Goal: Information Seeking & Learning: Compare options

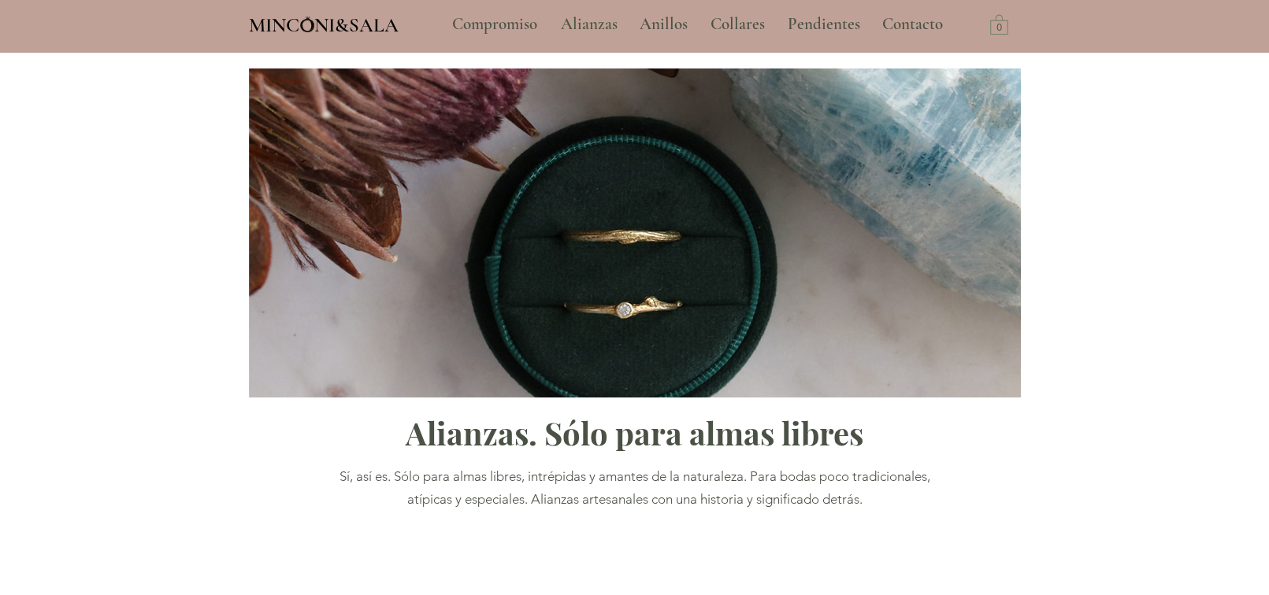
type input "**********"
select select "**********"
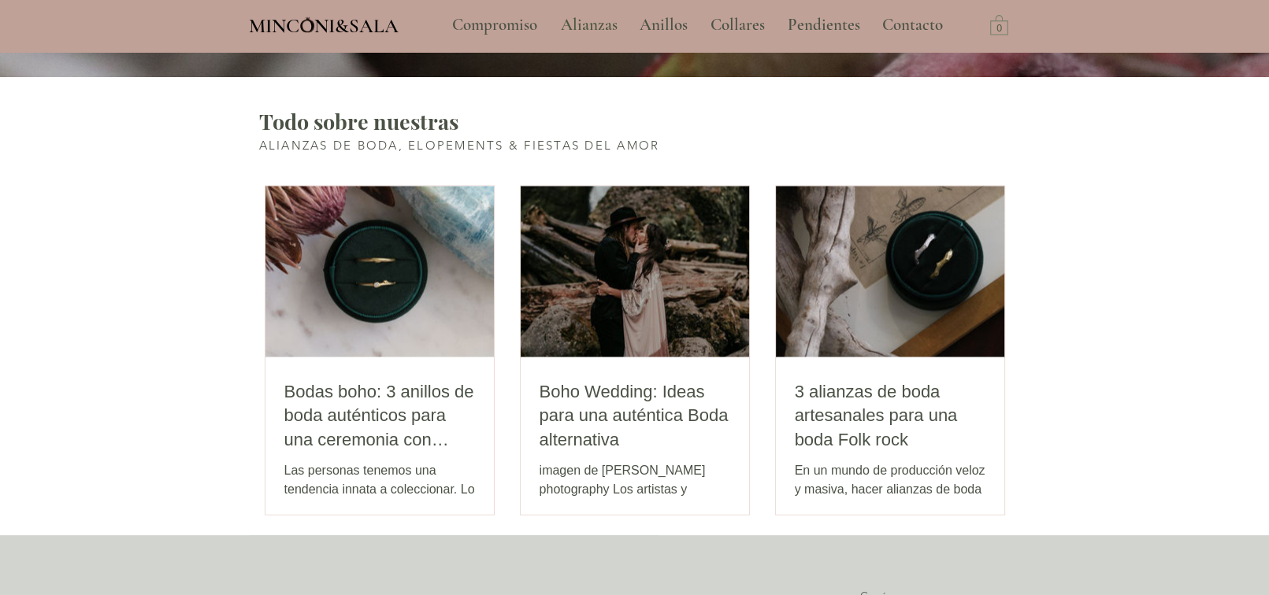
scroll to position [3071, 0]
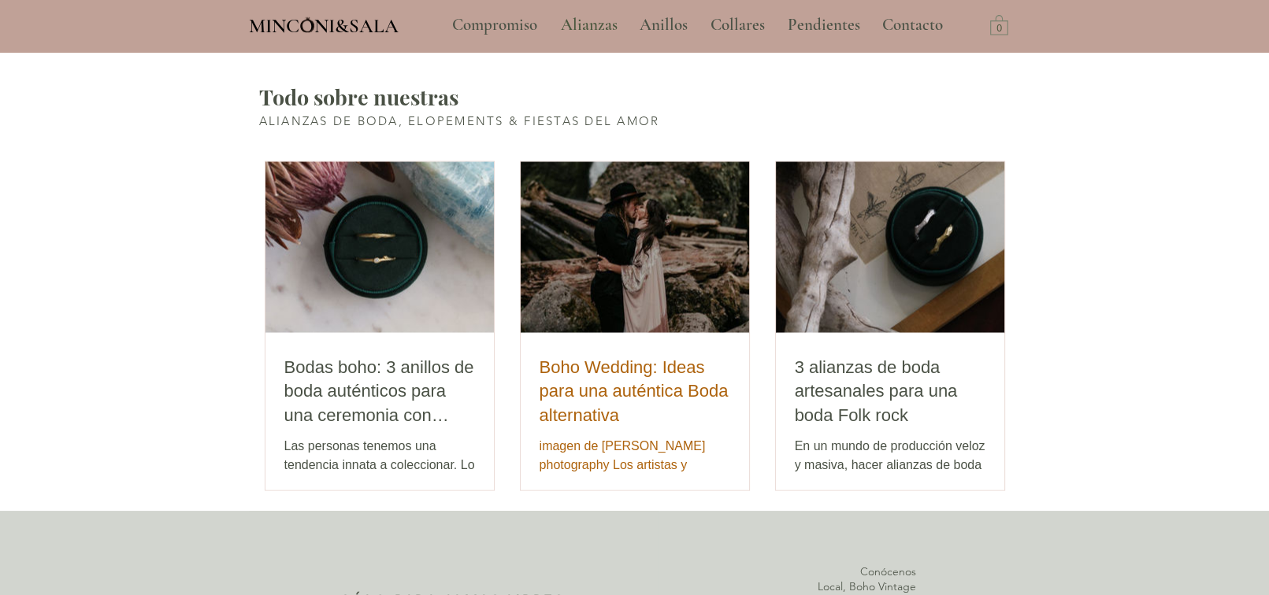
click at [562, 402] on h2 "Boho Wedding: Ideas para una auténtica Boda alternativa" at bounding box center [634, 391] width 191 height 72
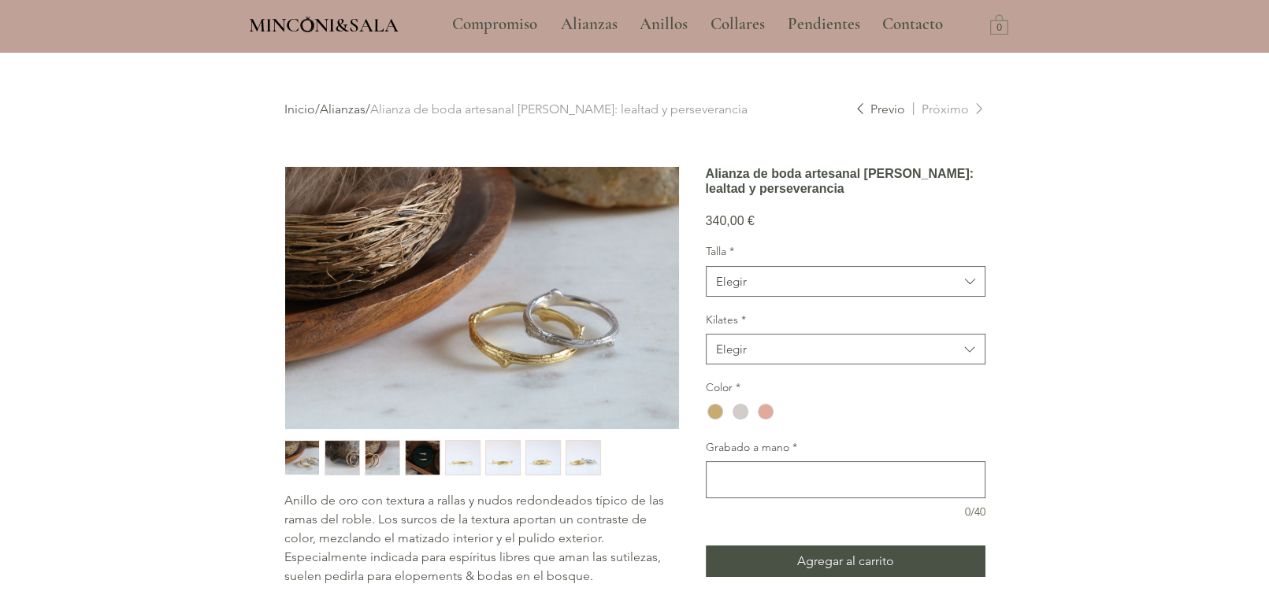
scroll to position [79, 0]
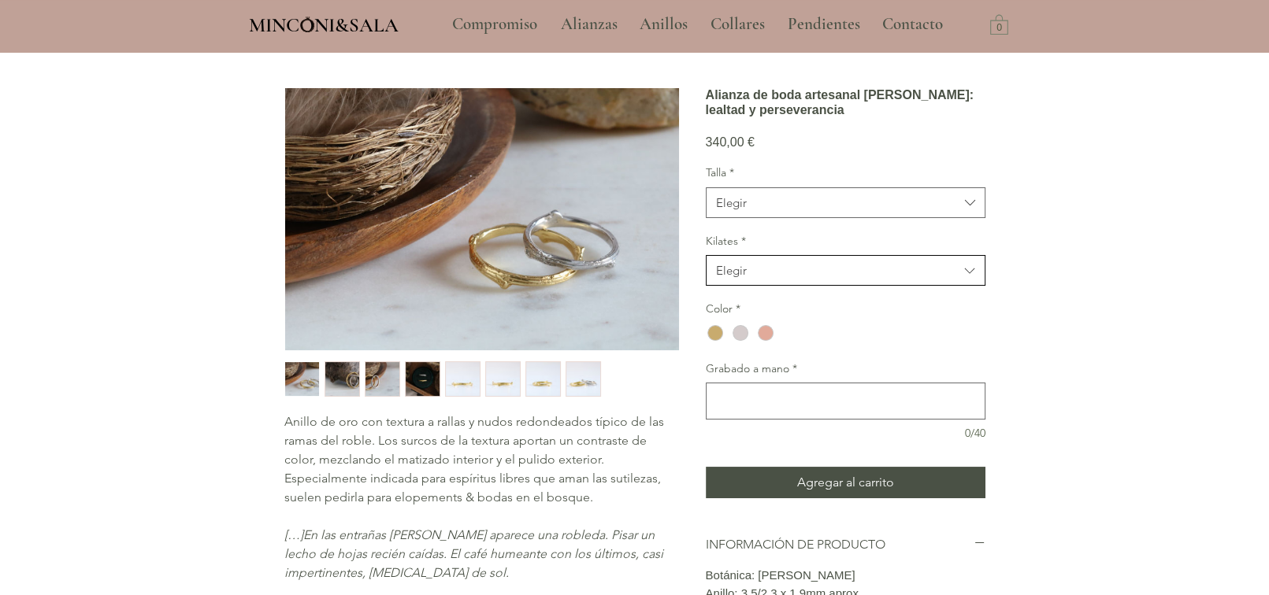
click at [740, 279] on div "Elegir" at bounding box center [731, 270] width 31 height 17
click at [755, 318] on span "18kt" at bounding box center [845, 310] width 259 height 17
click at [769, 211] on span "Elegir" at bounding box center [837, 203] width 243 height 17
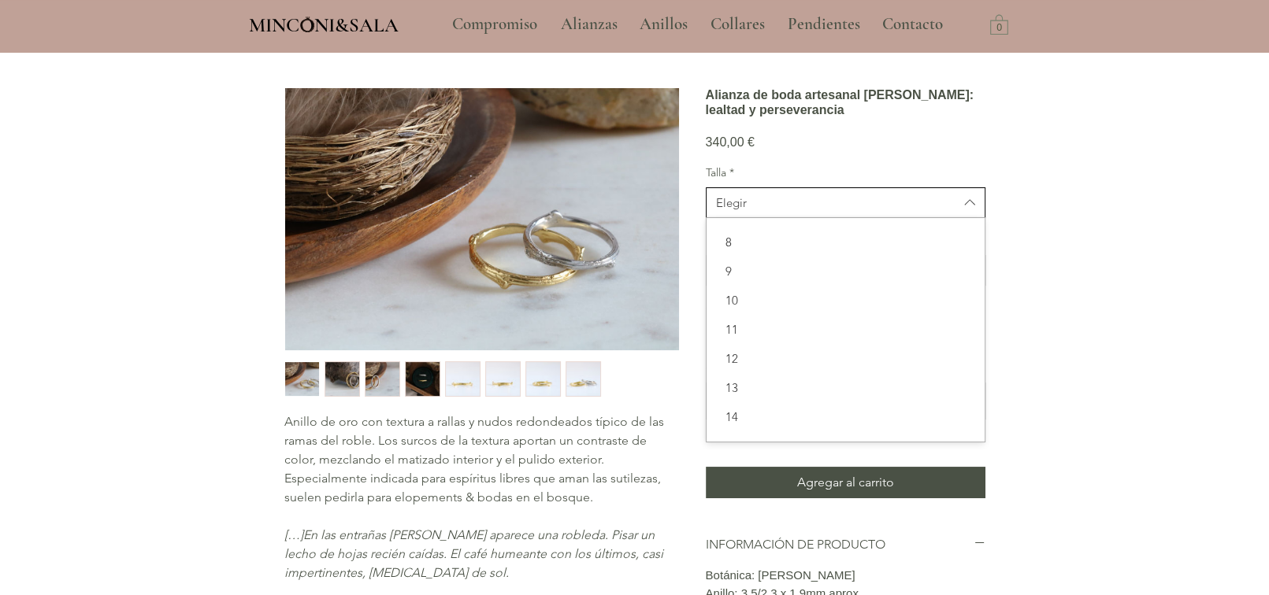
click at [769, 211] on span "Elegir" at bounding box center [837, 203] width 243 height 17
click at [751, 288] on span "12" at bounding box center [845, 280] width 259 height 17
click at [733, 341] on div "main content" at bounding box center [740, 333] width 16 height 16
click at [721, 341] on div "main content" at bounding box center [715, 333] width 16 height 16
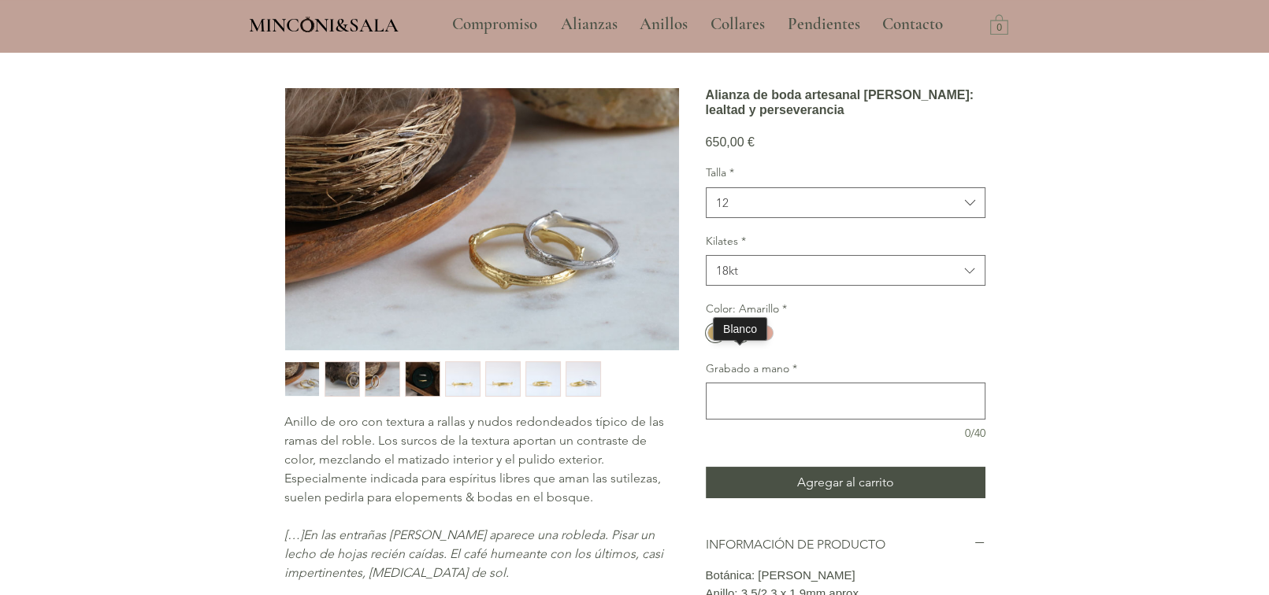
click at [739, 341] on div "main content" at bounding box center [740, 333] width 16 height 16
click at [758, 341] on div "main content" at bounding box center [766, 333] width 16 height 16
click at [746, 343] on div "main content" at bounding box center [740, 333] width 19 height 19
click at [475, 254] on img "main content" at bounding box center [482, 219] width 394 height 262
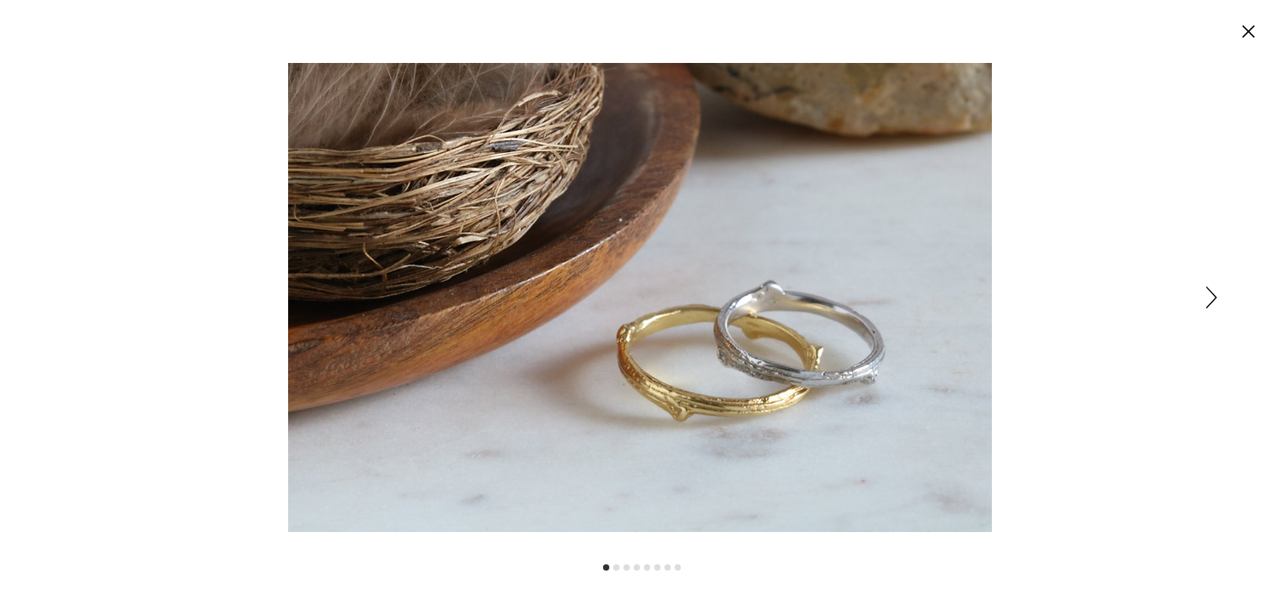
click at [1215, 303] on icon "Siguiente" at bounding box center [1211, 298] width 11 height 22
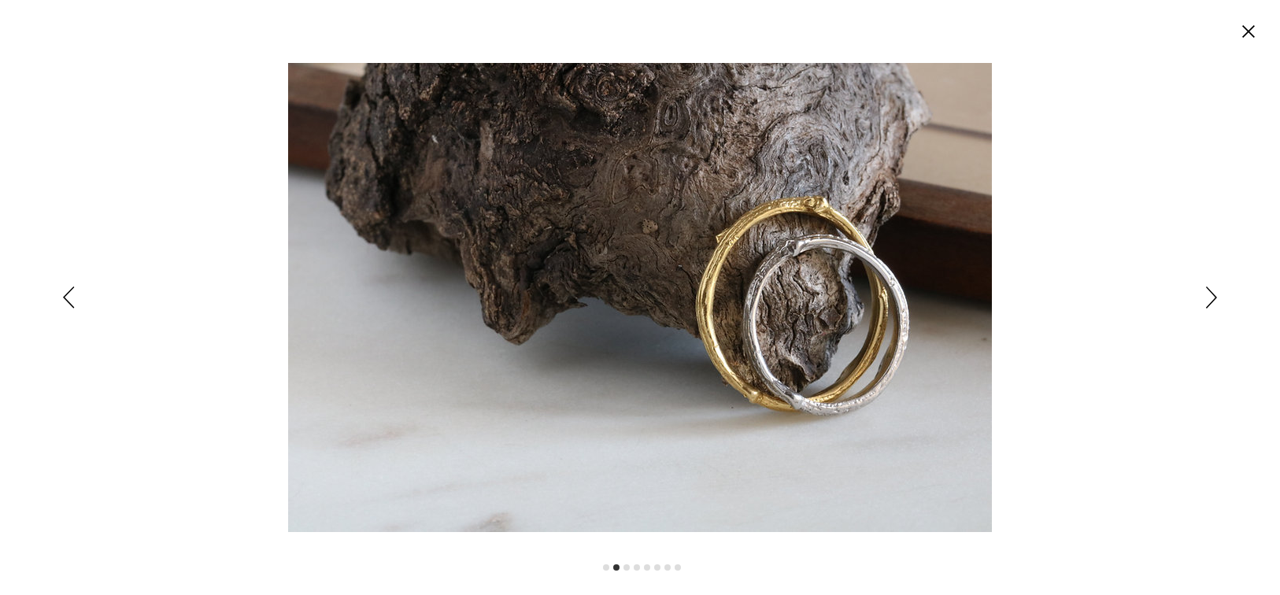
click at [1215, 303] on icon "Siguiente" at bounding box center [1211, 298] width 11 height 22
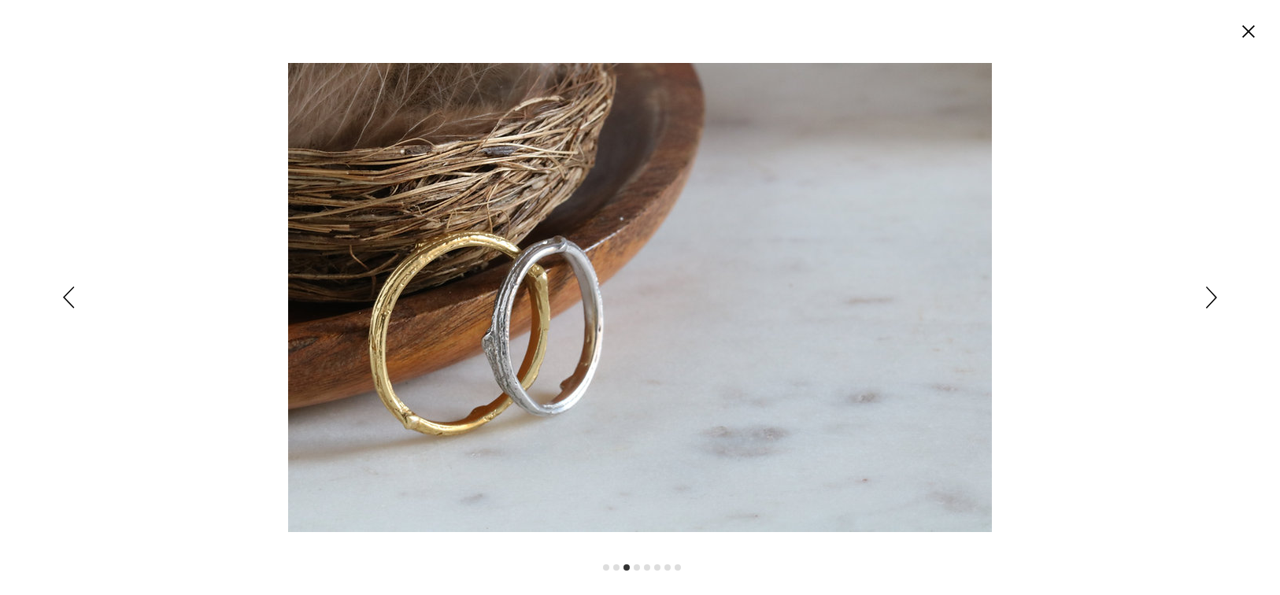
click at [1215, 303] on icon "Siguiente" at bounding box center [1211, 298] width 11 height 22
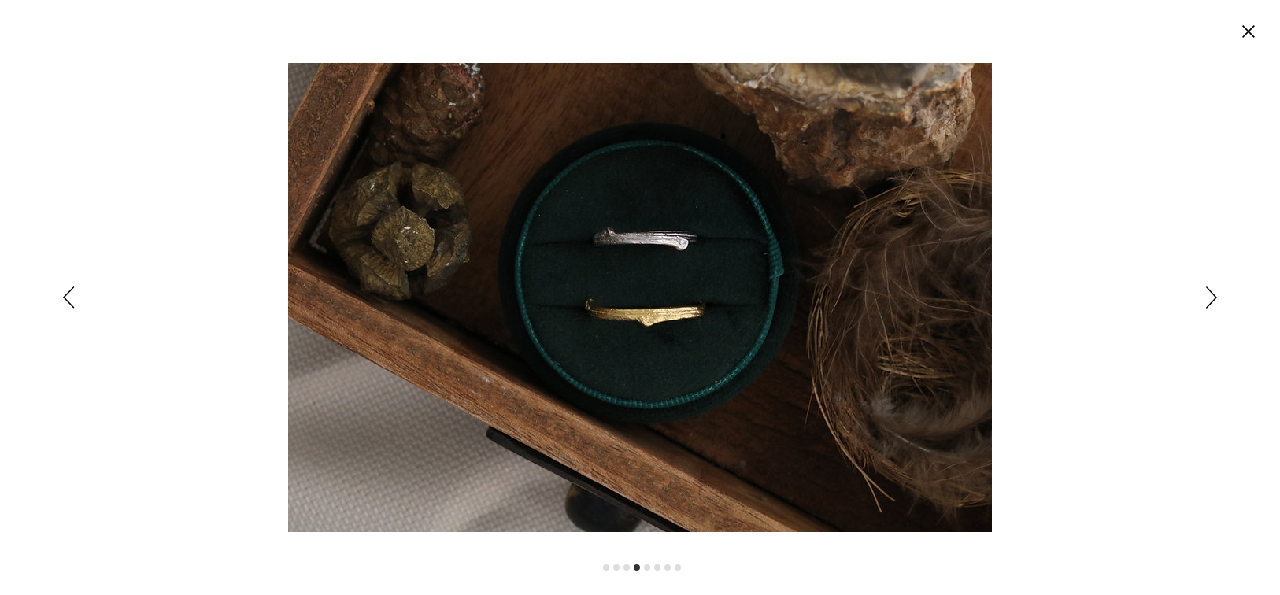
click at [1215, 303] on icon "Siguiente" at bounding box center [1211, 298] width 11 height 22
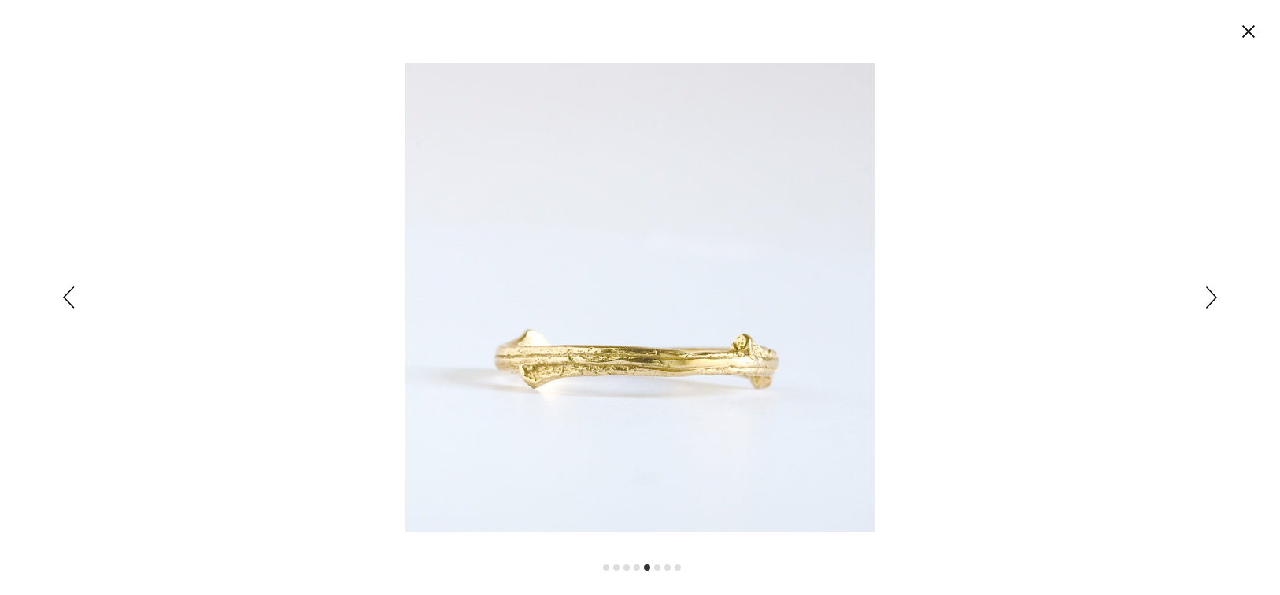
click at [1210, 298] on icon "Siguiente" at bounding box center [1211, 298] width 11 height 22
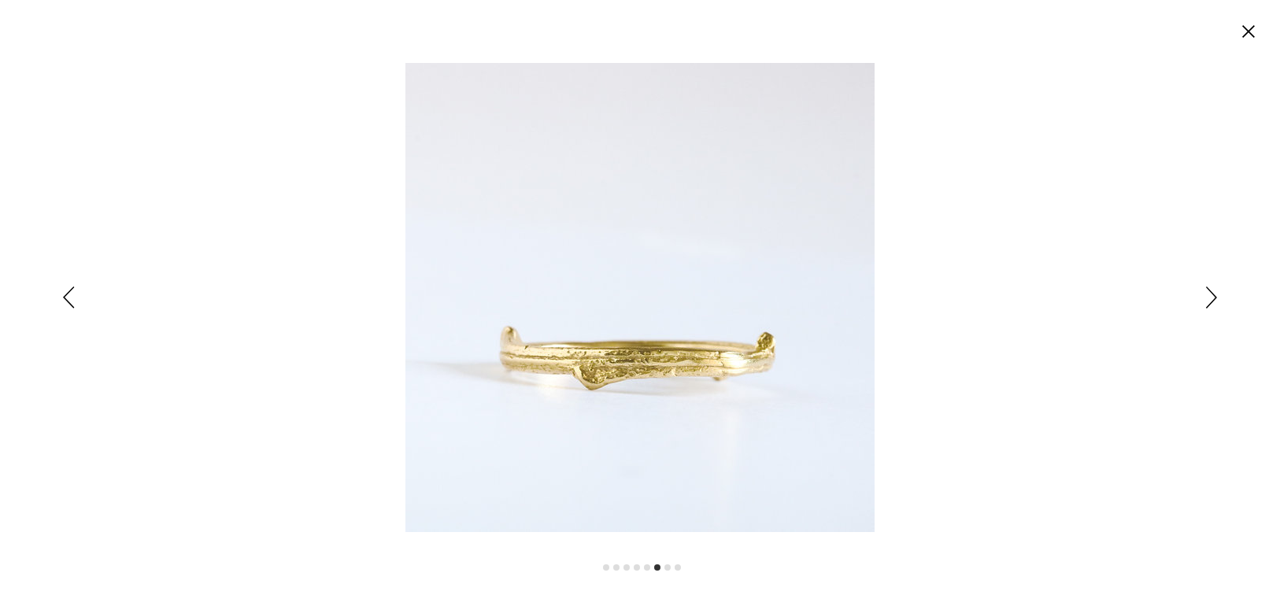
click at [1210, 298] on icon "Siguiente" at bounding box center [1211, 298] width 11 height 22
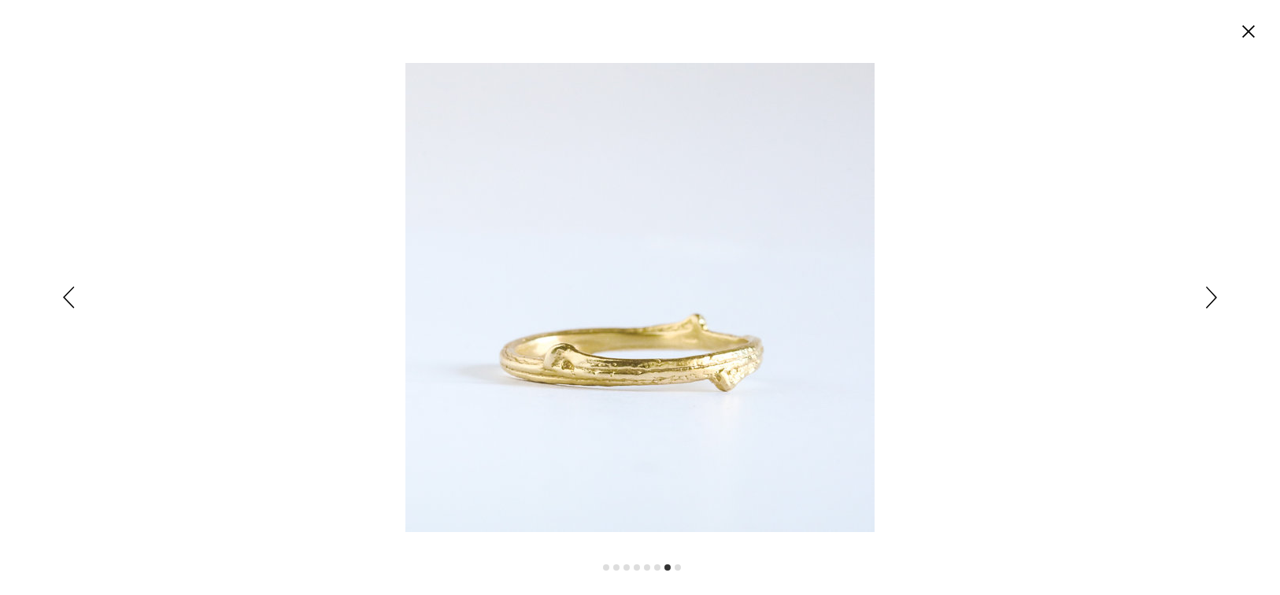
click at [1210, 298] on icon "Siguiente" at bounding box center [1211, 298] width 11 height 22
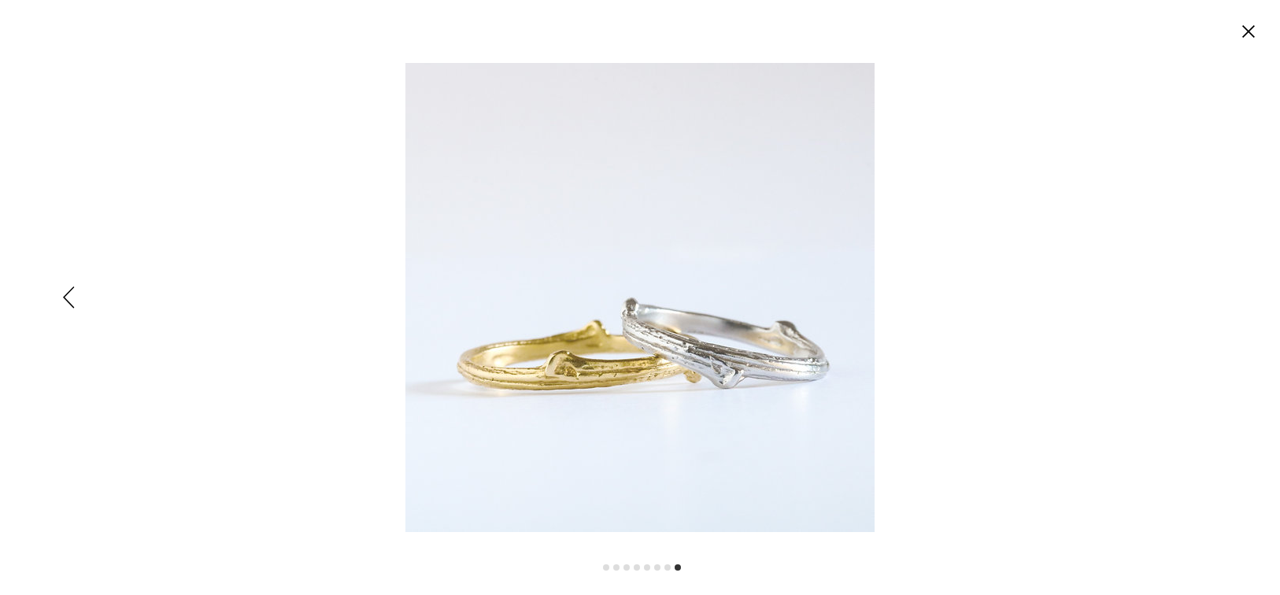
click at [1244, 40] on circle "Cerrar" at bounding box center [1248, 31] width 25 height 25
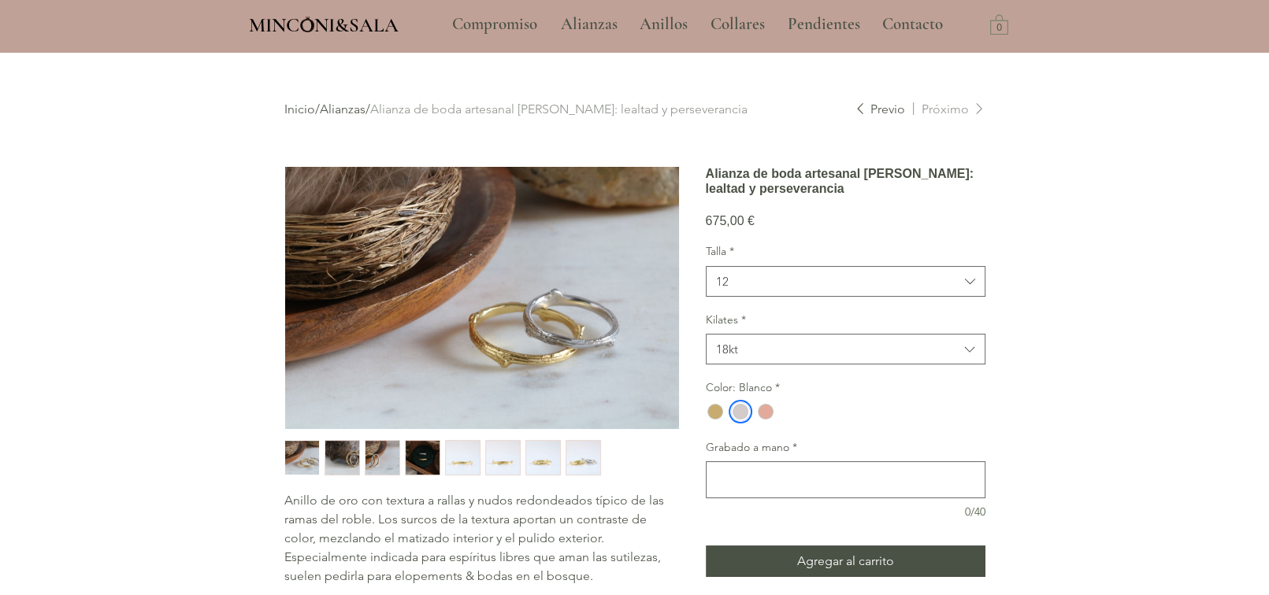
click at [566, 333] on img "main content" at bounding box center [482, 298] width 394 height 262
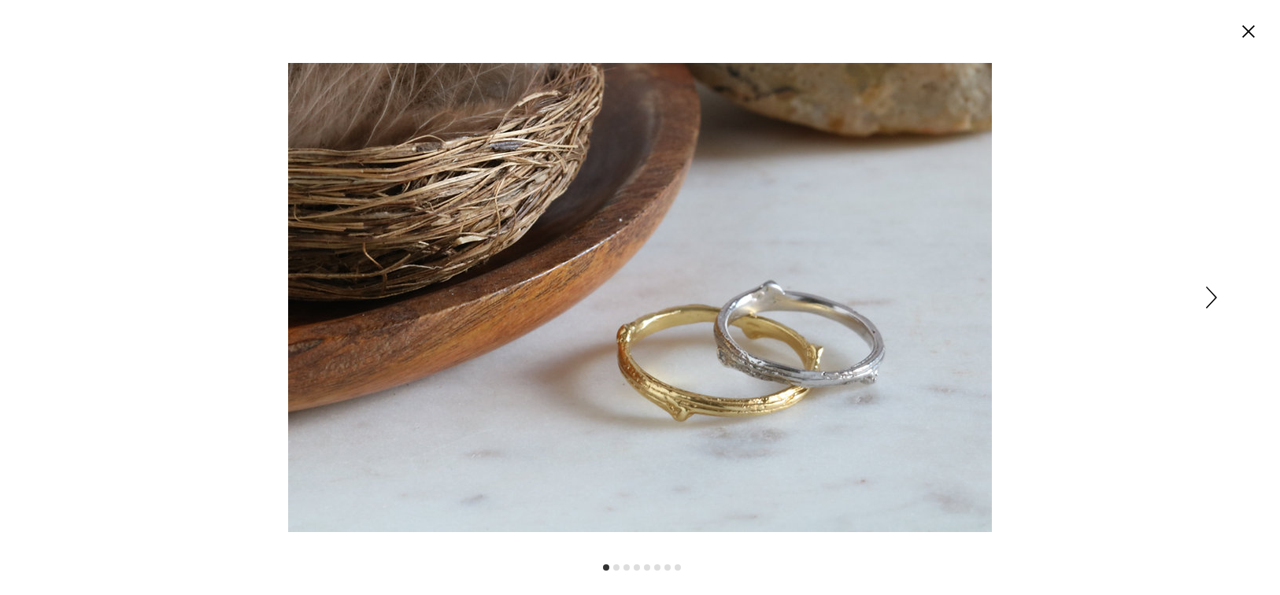
click at [1213, 298] on icon "Siguiente" at bounding box center [1211, 298] width 11 height 22
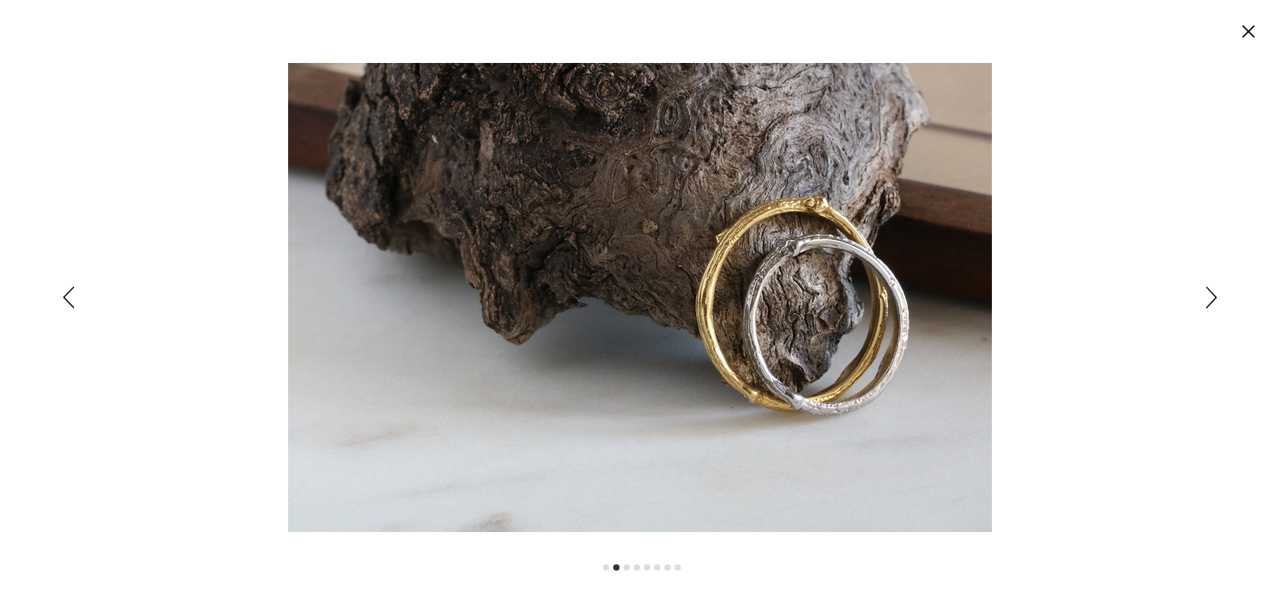
click at [1213, 298] on icon "Siguiente" at bounding box center [1211, 298] width 11 height 22
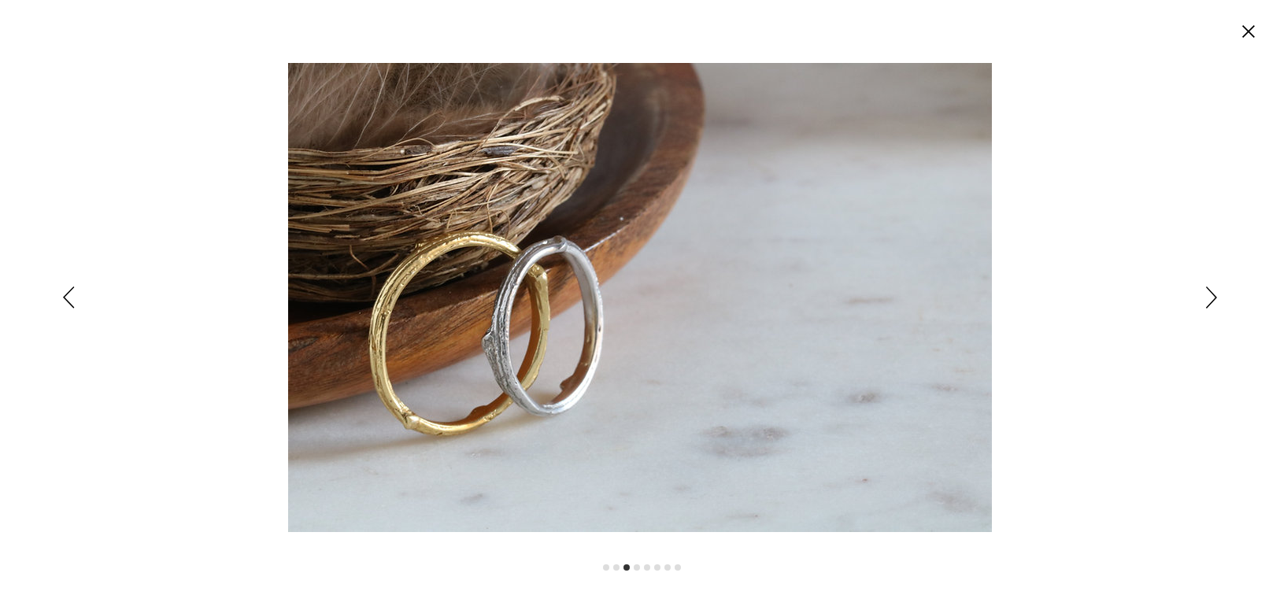
click at [1213, 298] on icon "Siguiente" at bounding box center [1211, 298] width 11 height 22
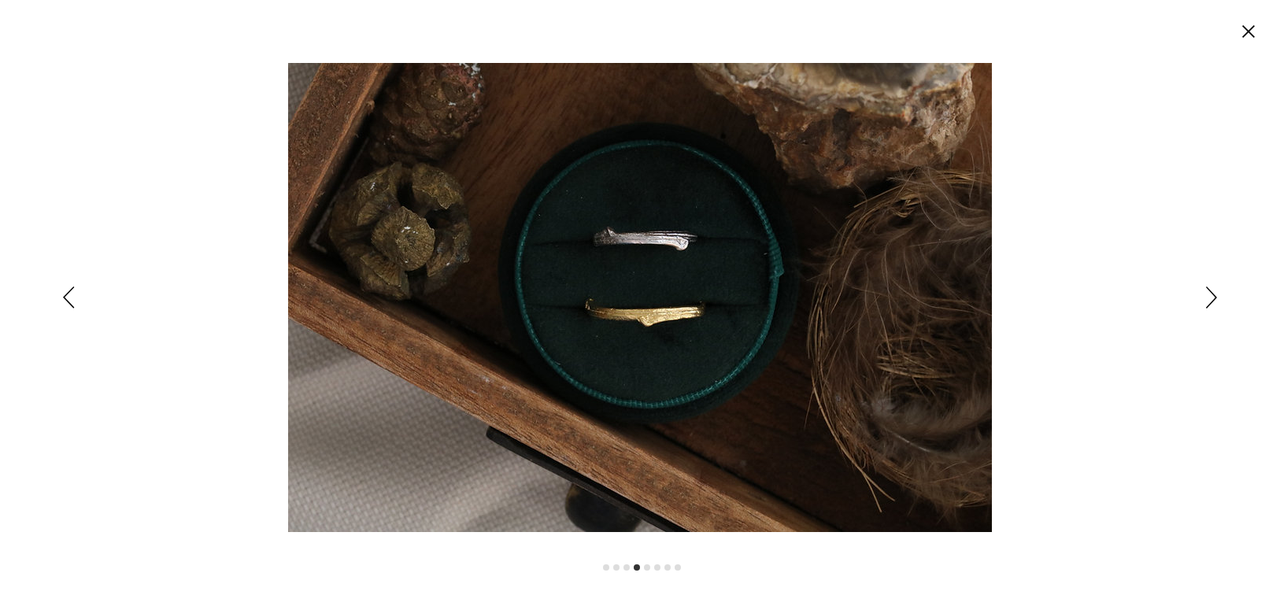
click at [1213, 298] on icon "Siguiente" at bounding box center [1211, 298] width 11 height 22
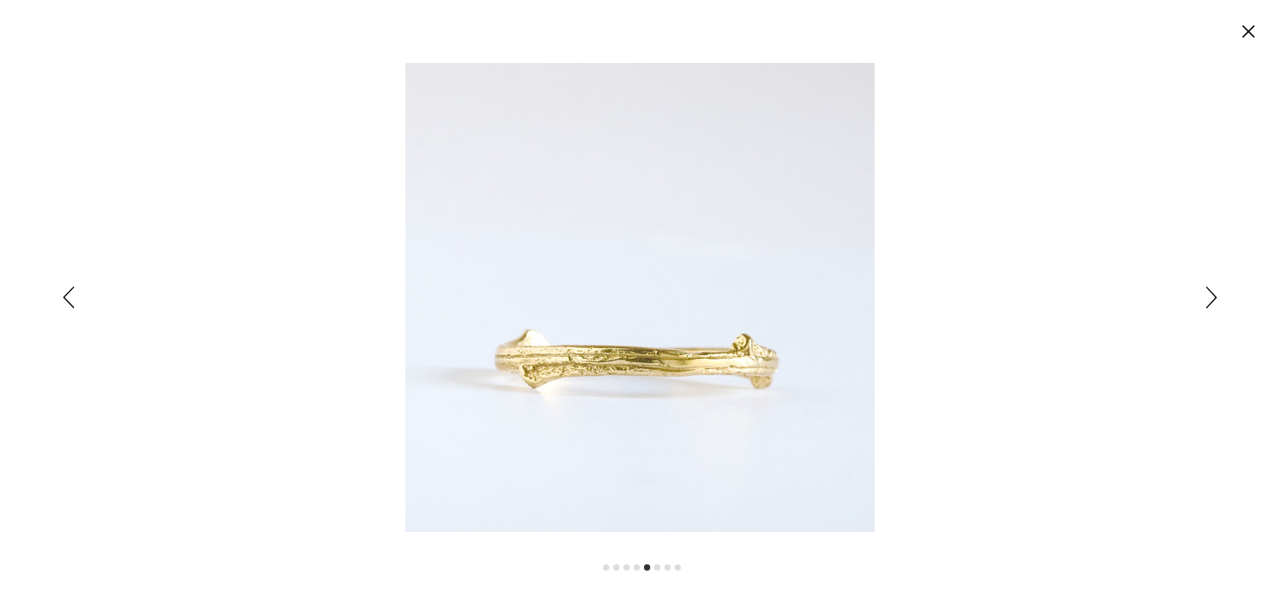
click at [1213, 298] on icon "Siguiente" at bounding box center [1211, 298] width 11 height 22
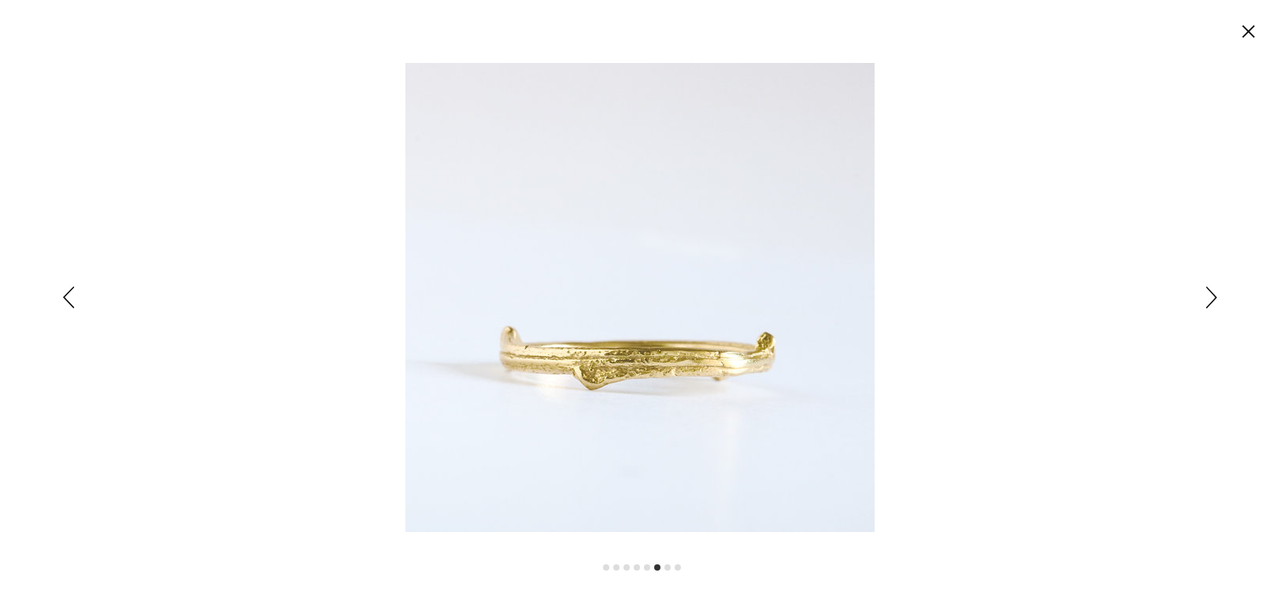
click at [1244, 28] on circle "Cerrar" at bounding box center [1248, 31] width 25 height 25
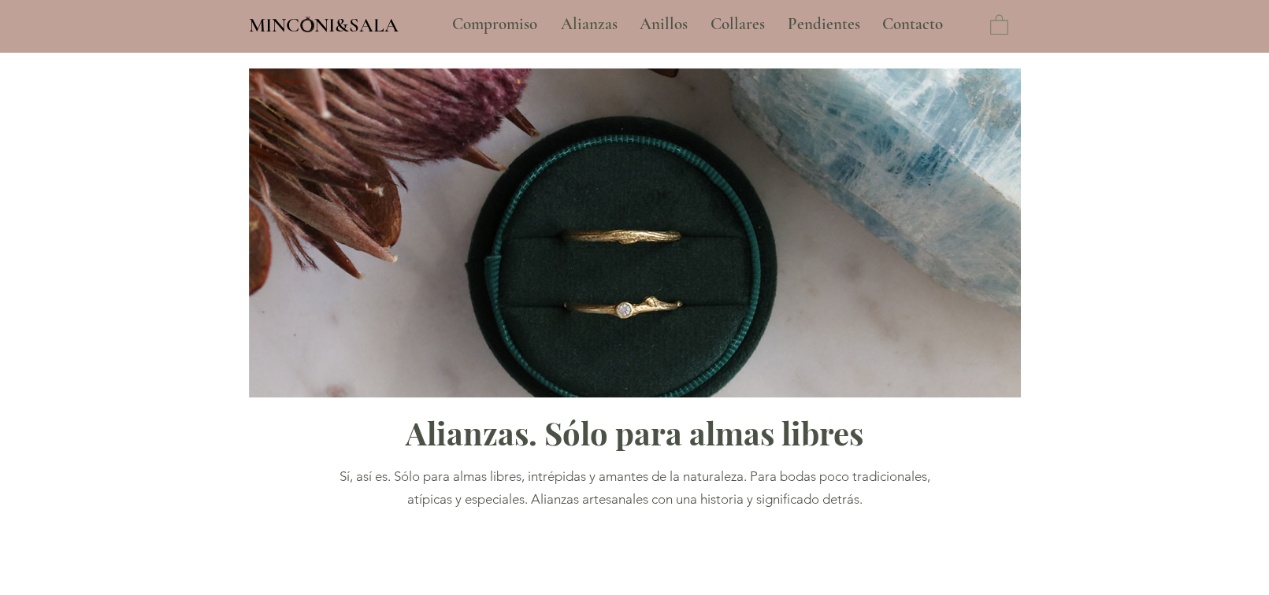
type input "**********"
select select "**********"
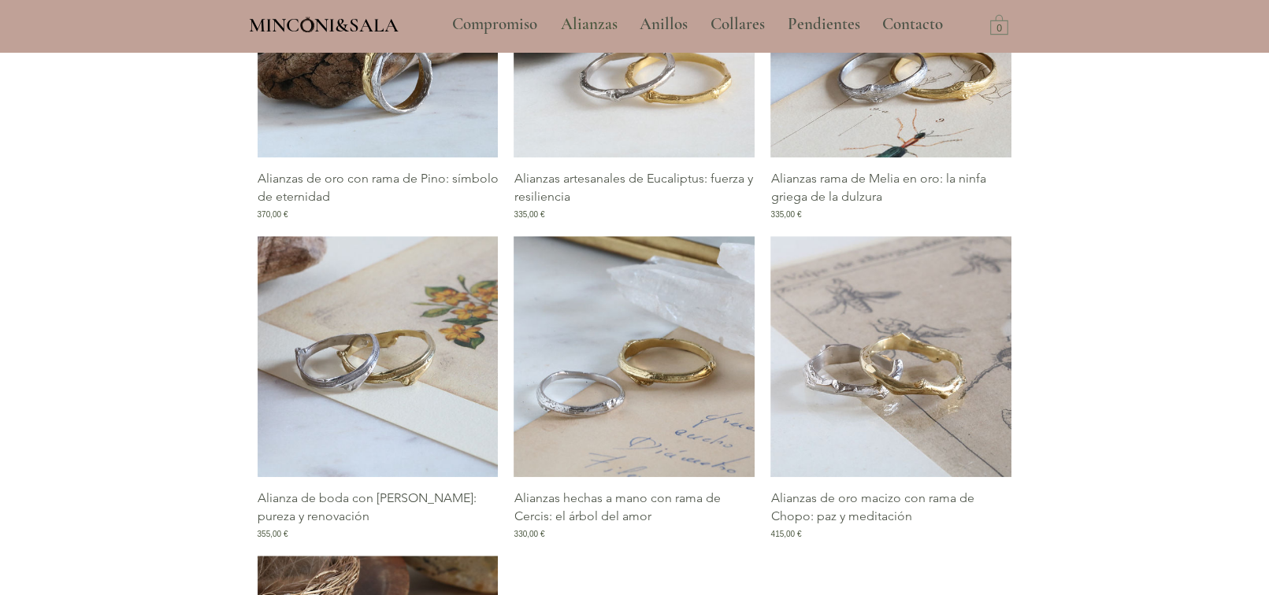
scroll to position [1260, 0]
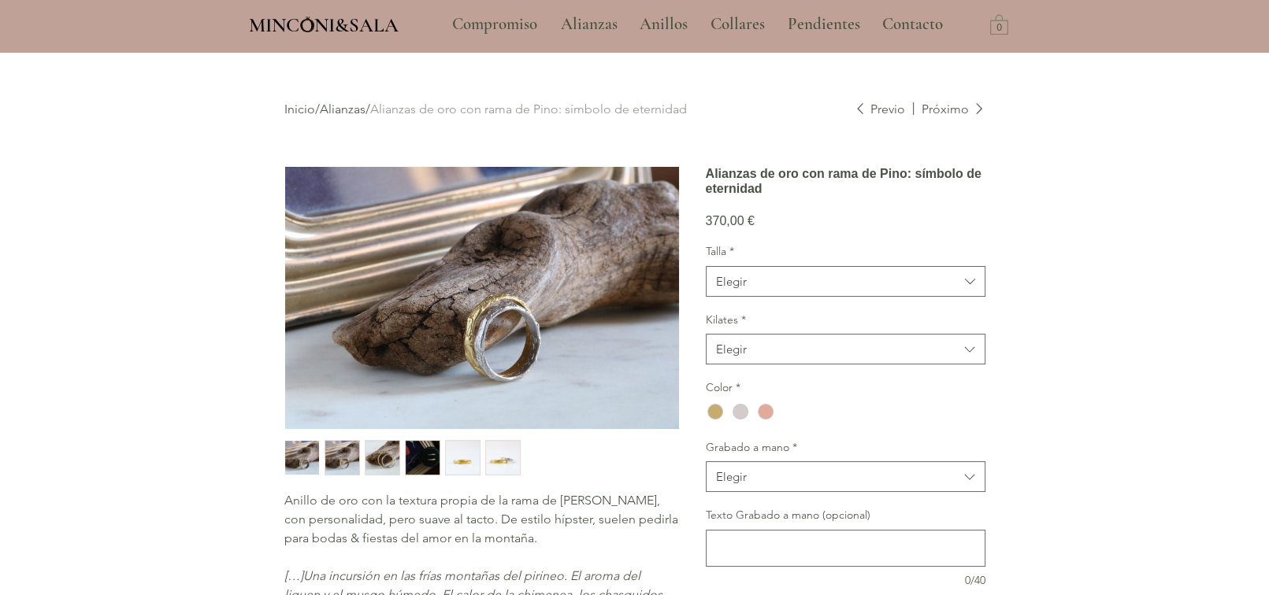
click at [465, 450] on img "5 / 6" at bounding box center [463, 458] width 34 height 35
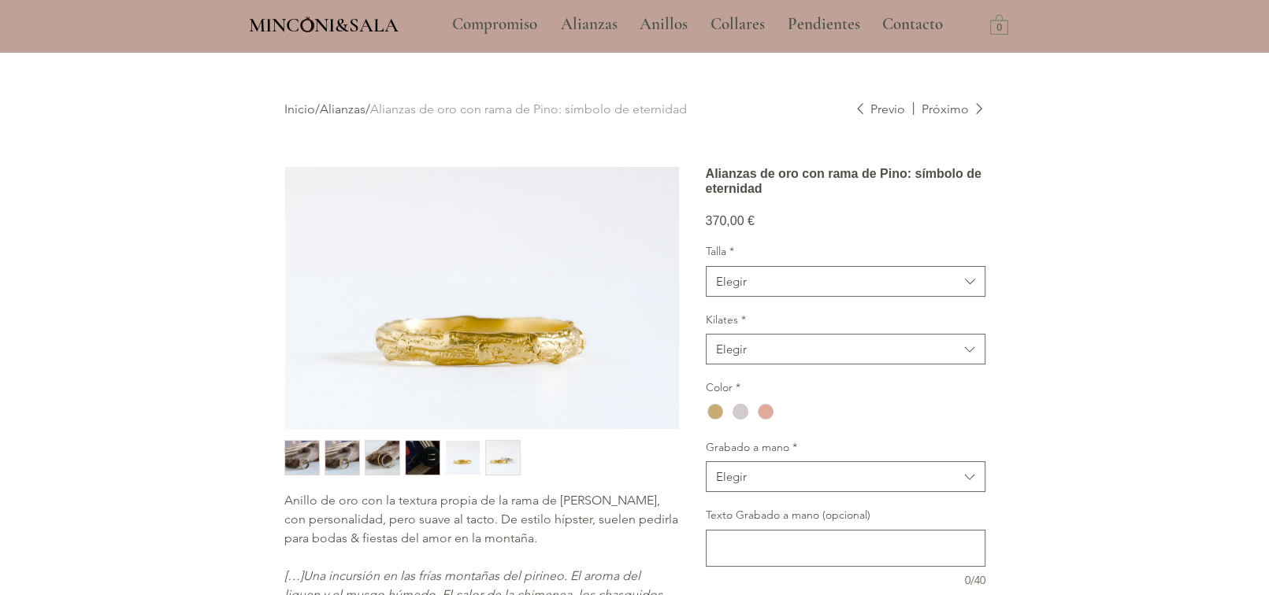
click at [498, 457] on img "6 / 6" at bounding box center [503, 458] width 34 height 35
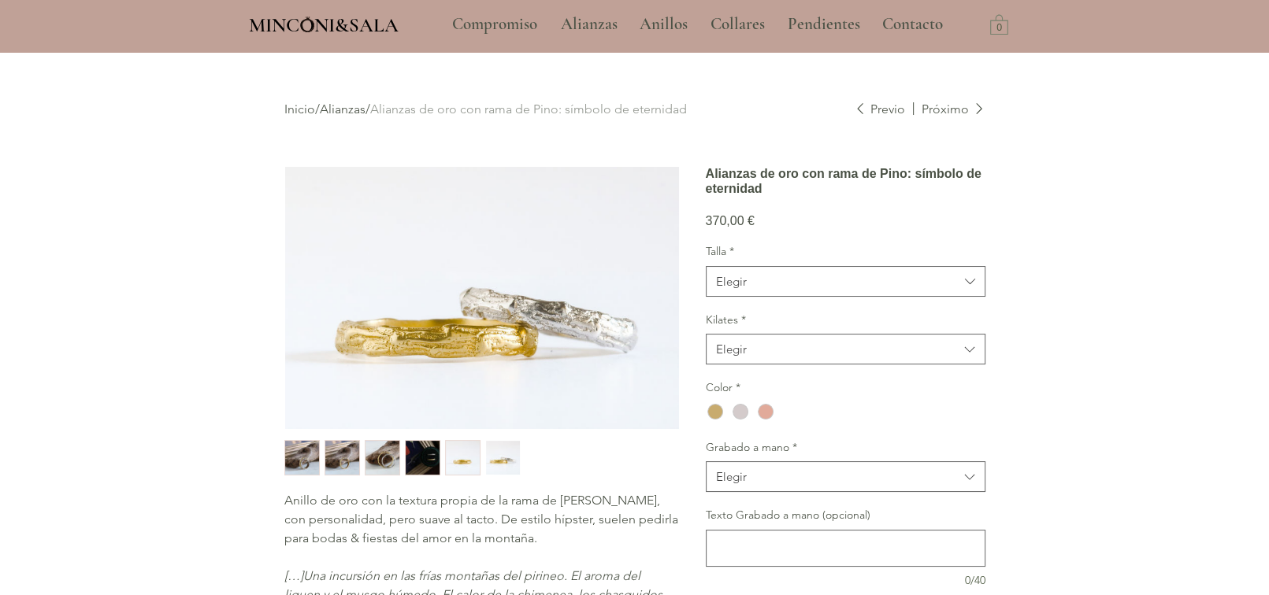
click at [556, 302] on img "main content" at bounding box center [482, 298] width 394 height 262
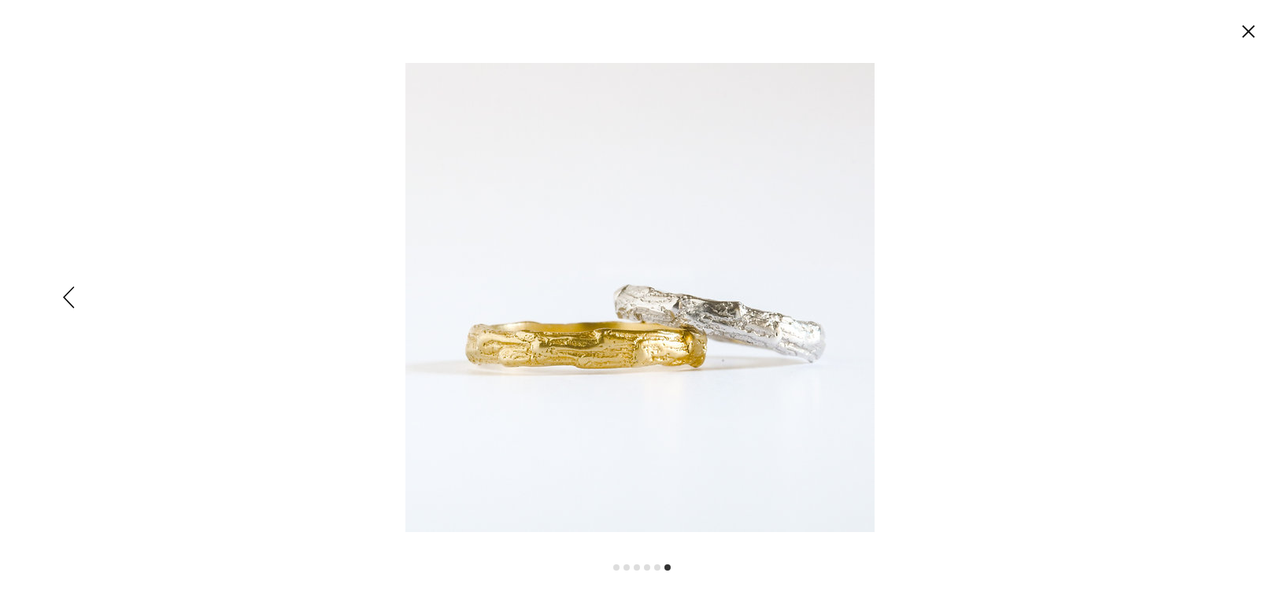
click at [617, 561] on footer "Expanded image viewer" at bounding box center [640, 567] width 1280 height 55
click at [617, 565] on li "Expanded image viewer" at bounding box center [616, 568] width 6 height 6
click at [614, 569] on li "Expanded image viewer" at bounding box center [616, 568] width 6 height 6
click at [621, 569] on ul "Expanded image viewer" at bounding box center [640, 568] width 61 height 9
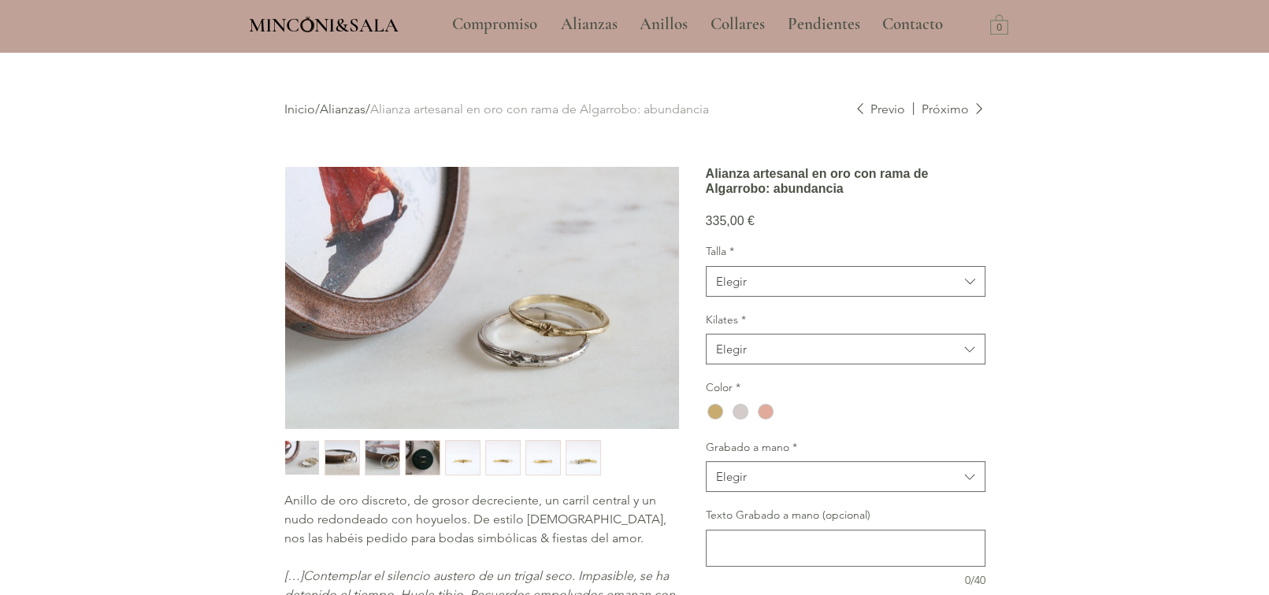
click at [505, 329] on img "main content" at bounding box center [482, 298] width 394 height 262
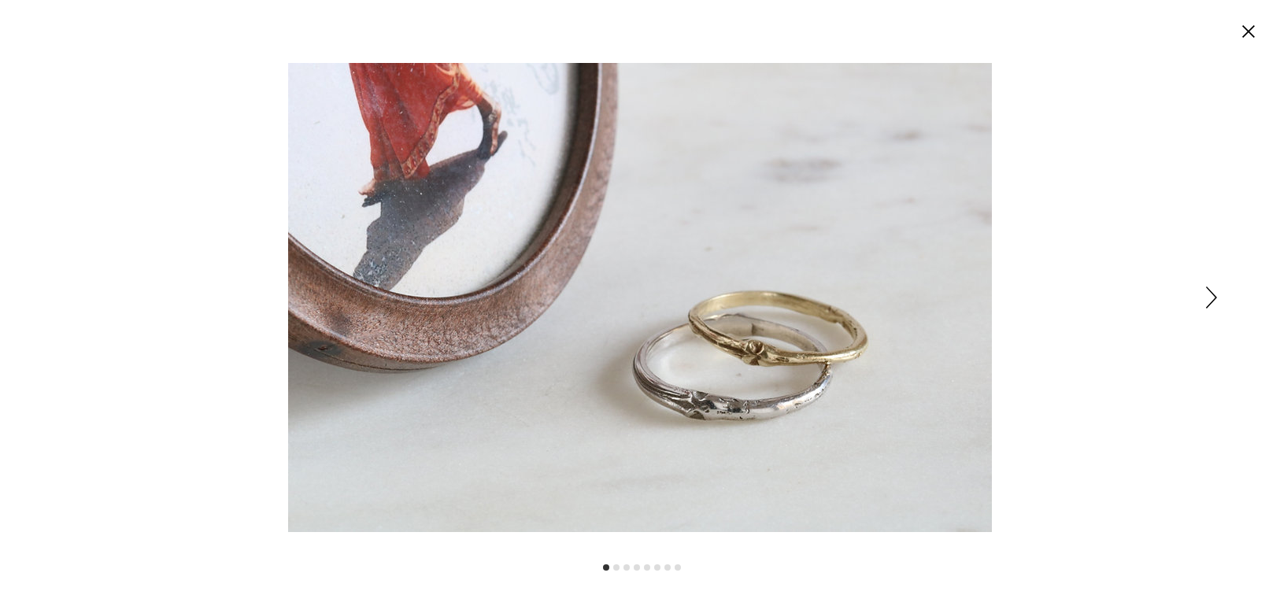
click at [1207, 287] on icon "Siguiente" at bounding box center [1211, 298] width 11 height 22
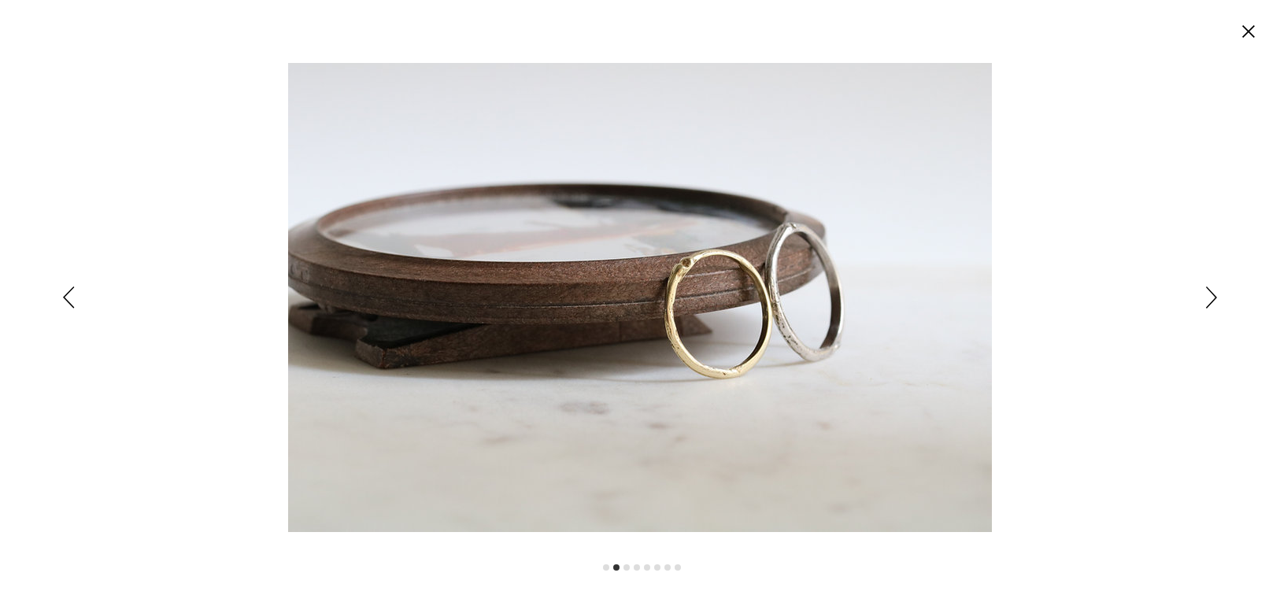
click at [1207, 287] on icon "Siguiente" at bounding box center [1211, 298] width 11 height 22
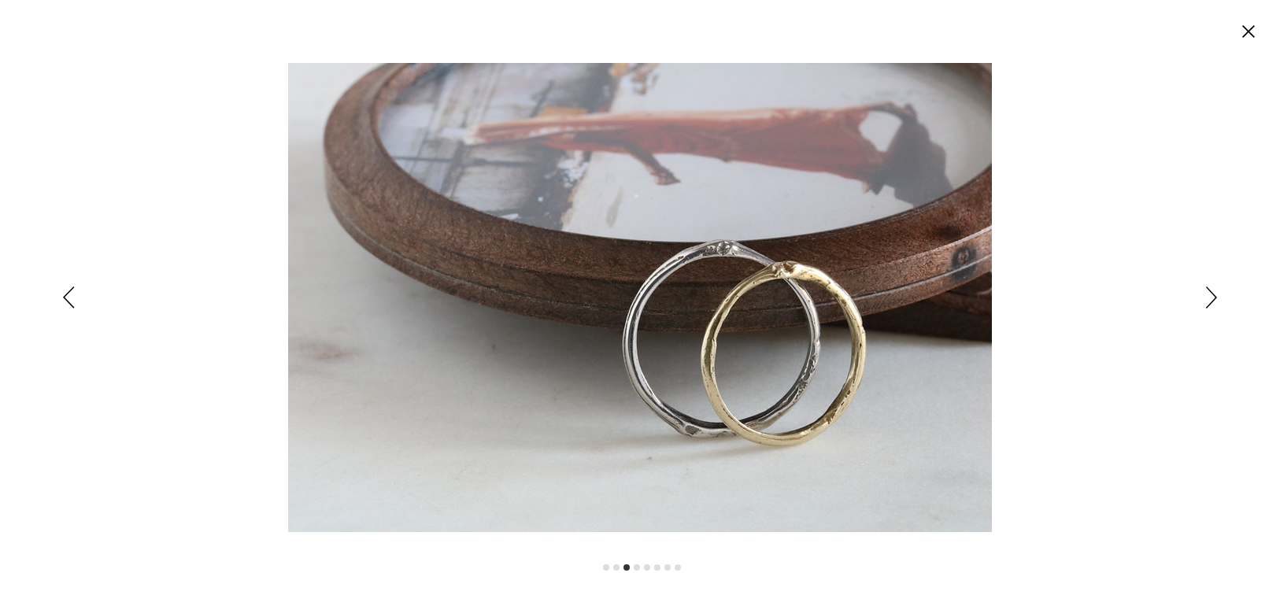
click at [1207, 287] on icon "Siguiente" at bounding box center [1211, 298] width 11 height 22
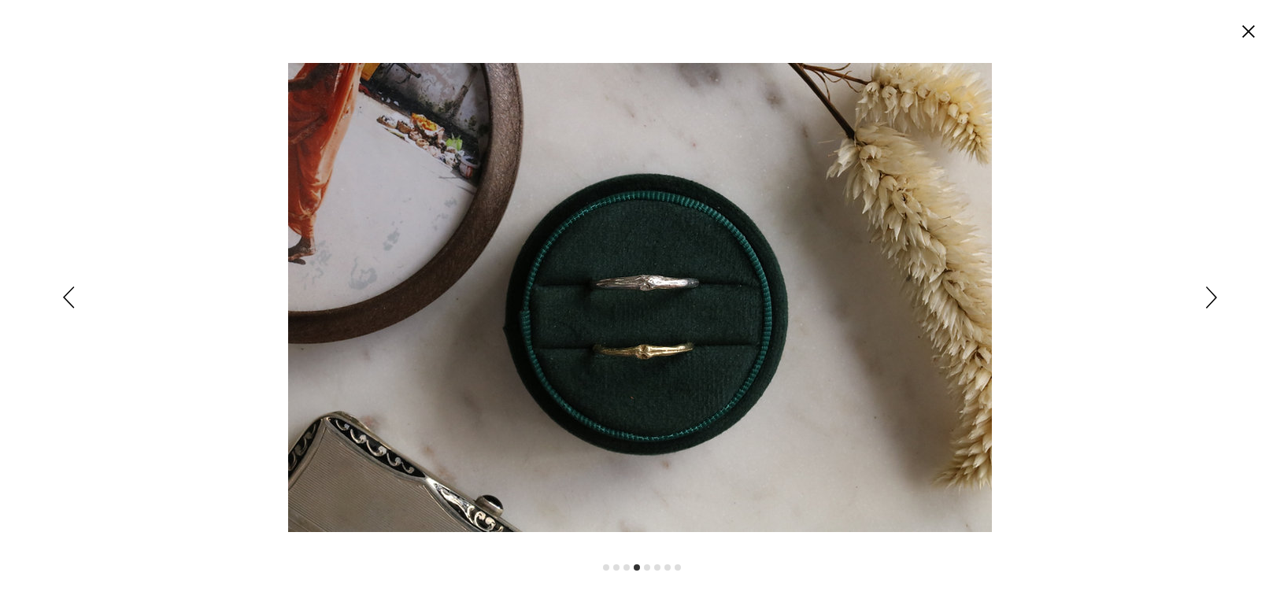
click at [1207, 287] on icon "Siguiente" at bounding box center [1211, 298] width 11 height 22
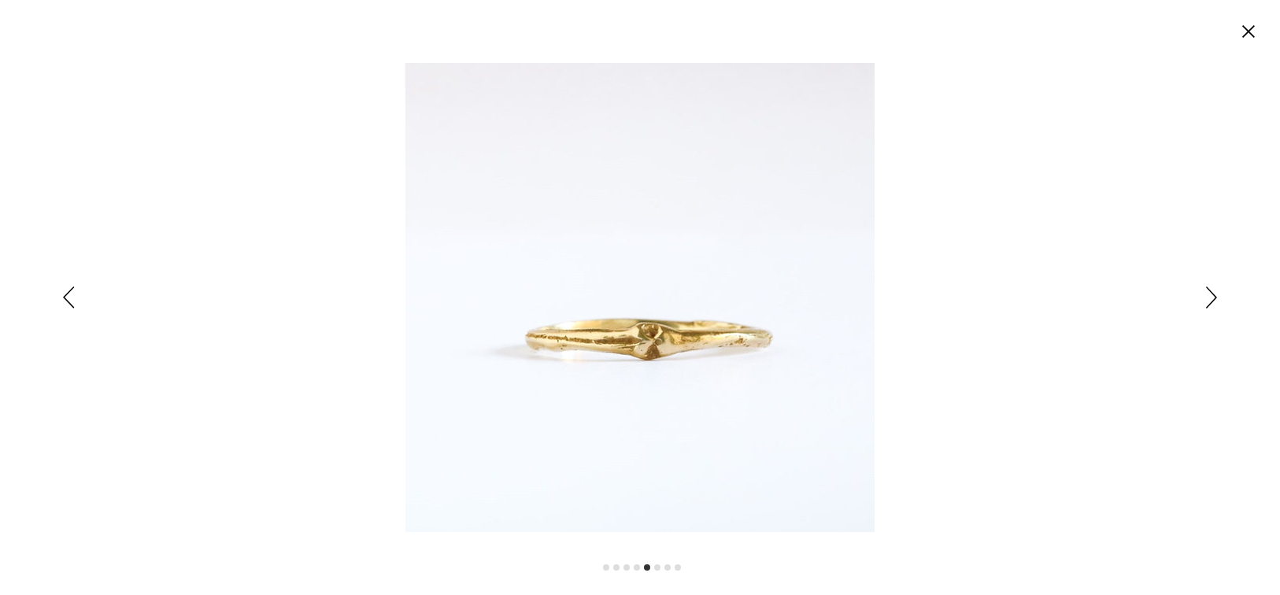
click at [1207, 287] on icon "Siguiente" at bounding box center [1211, 298] width 11 height 22
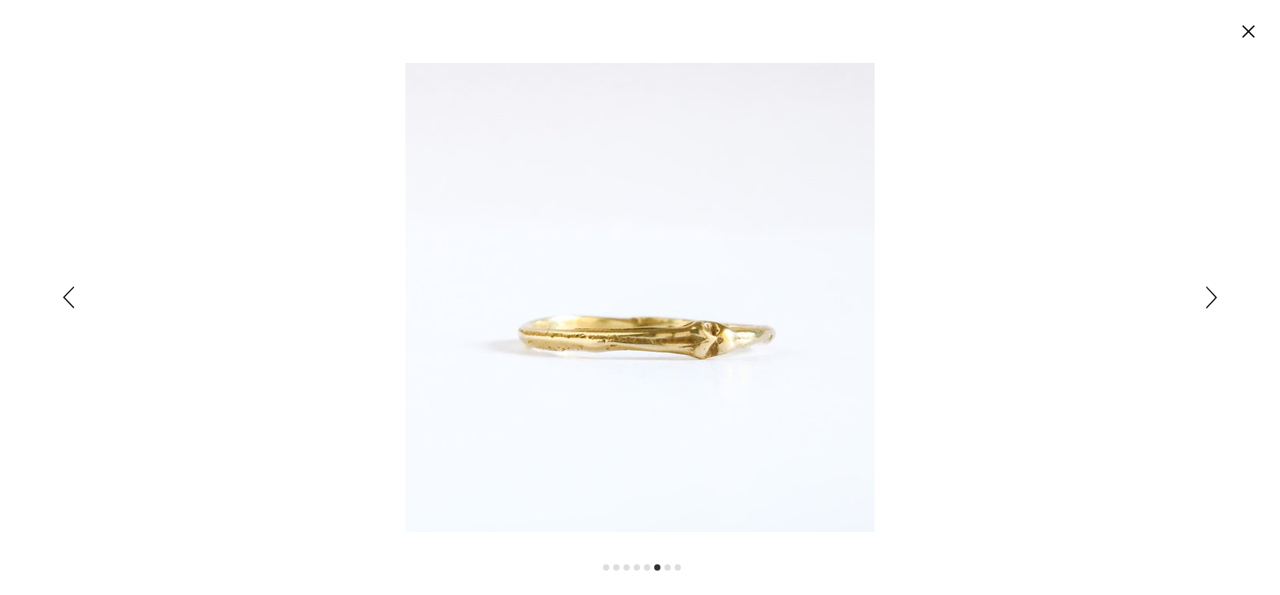
click at [1207, 287] on icon "Siguiente" at bounding box center [1211, 298] width 11 height 22
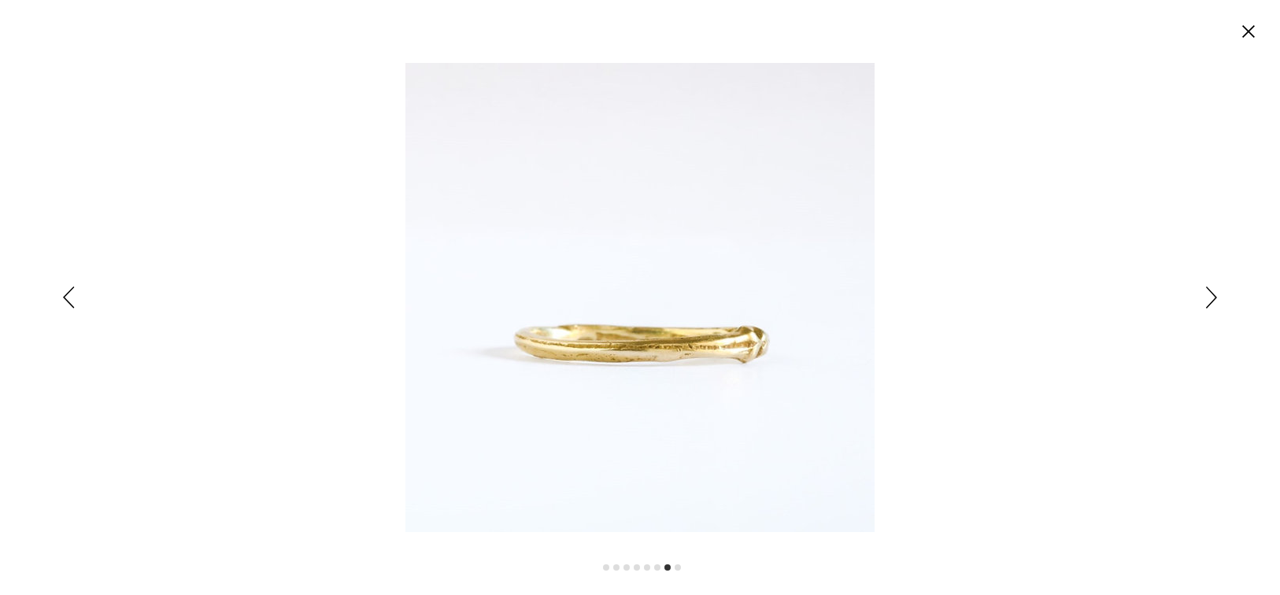
click at [1207, 287] on icon "Siguiente" at bounding box center [1211, 298] width 11 height 22
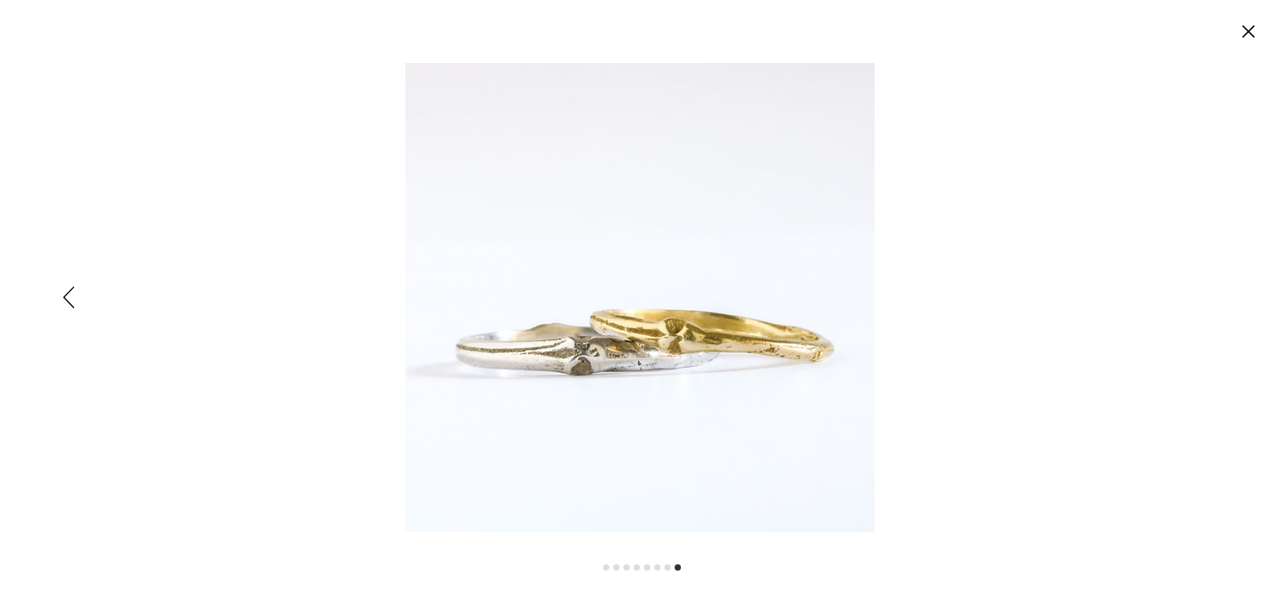
click at [1207, 287] on div "Expanded image viewer" at bounding box center [640, 297] width 1280 height 595
click at [1247, 35] on circle "Cerrar" at bounding box center [1248, 31] width 25 height 25
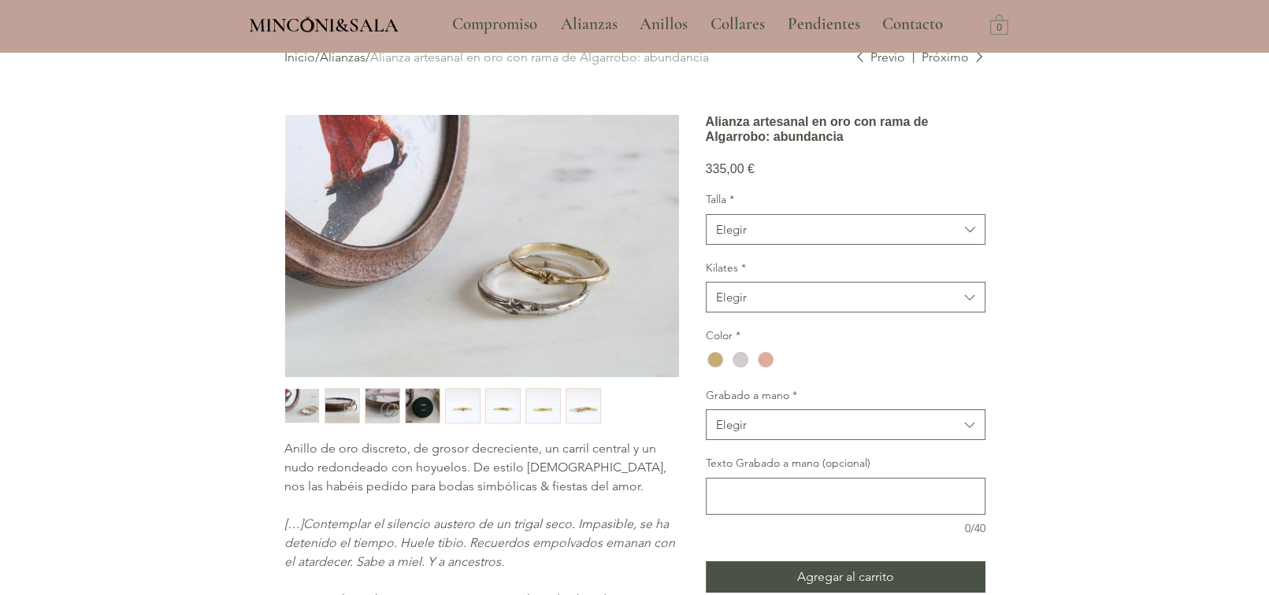
click at [839, 144] on h1 "Alianza artesanal en oro con rama de Algarrobo: abundancia" at bounding box center [846, 129] width 280 height 30
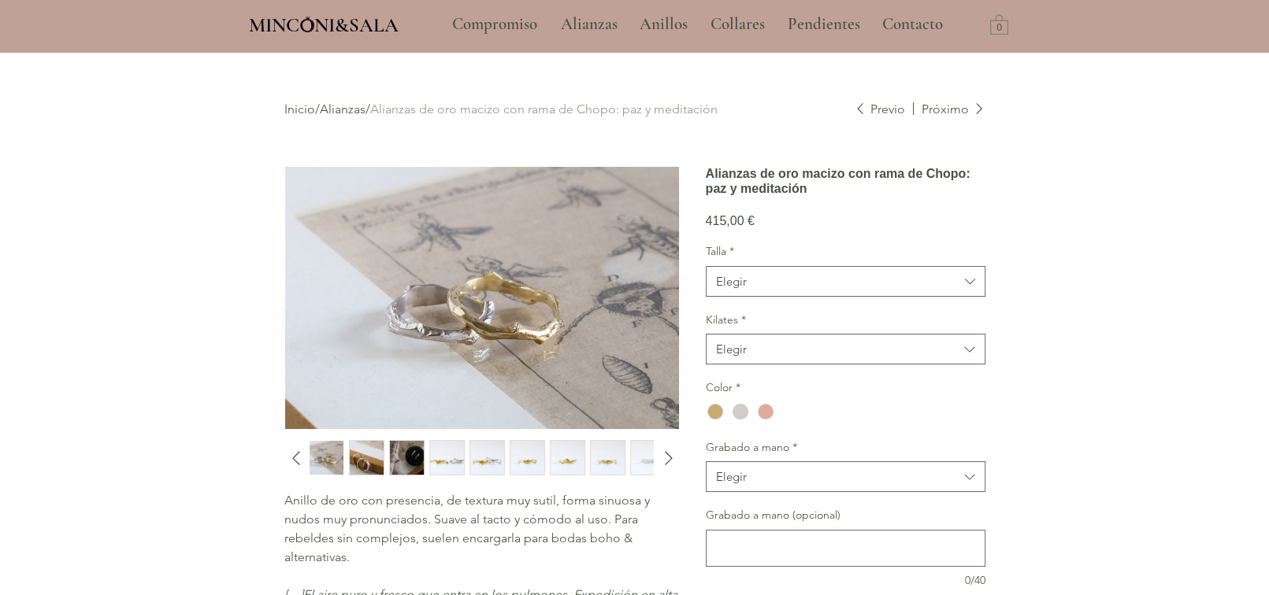
click at [329, 446] on img "1 / 10" at bounding box center [326, 458] width 34 height 35
click at [490, 333] on img "main content" at bounding box center [482, 298] width 394 height 262
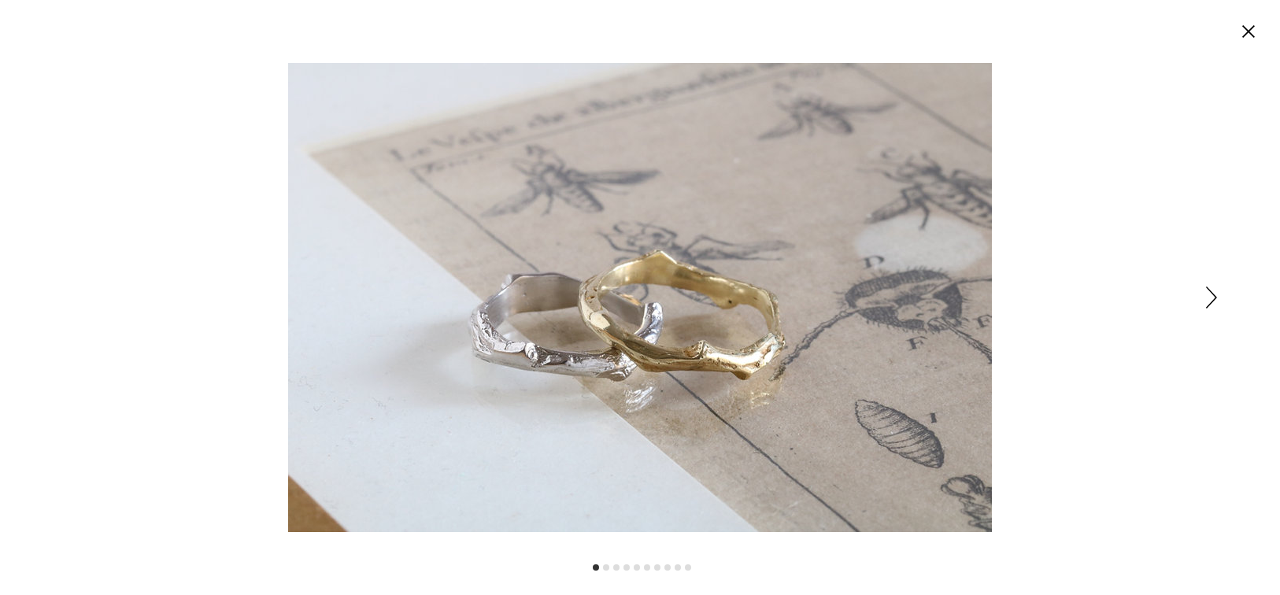
click at [1218, 296] on div "Expanded image viewer" at bounding box center [640, 297] width 1280 height 595
click at [1208, 297] on icon "Siguiente" at bounding box center [1211, 298] width 11 height 22
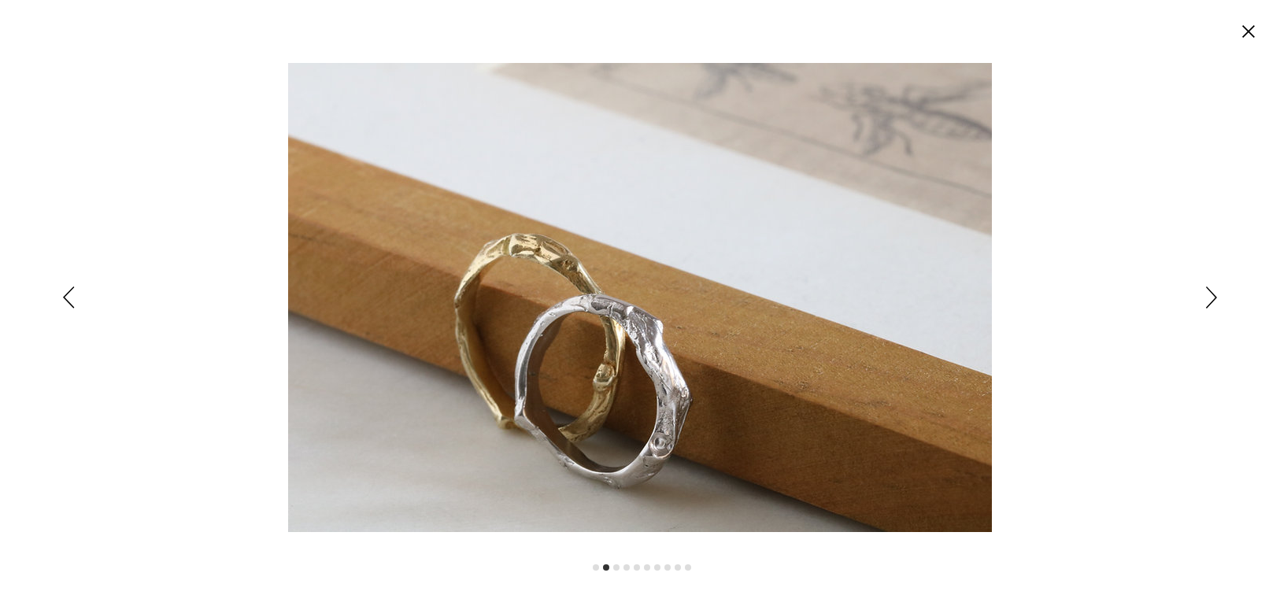
click at [1208, 297] on icon "Siguiente" at bounding box center [1211, 298] width 11 height 22
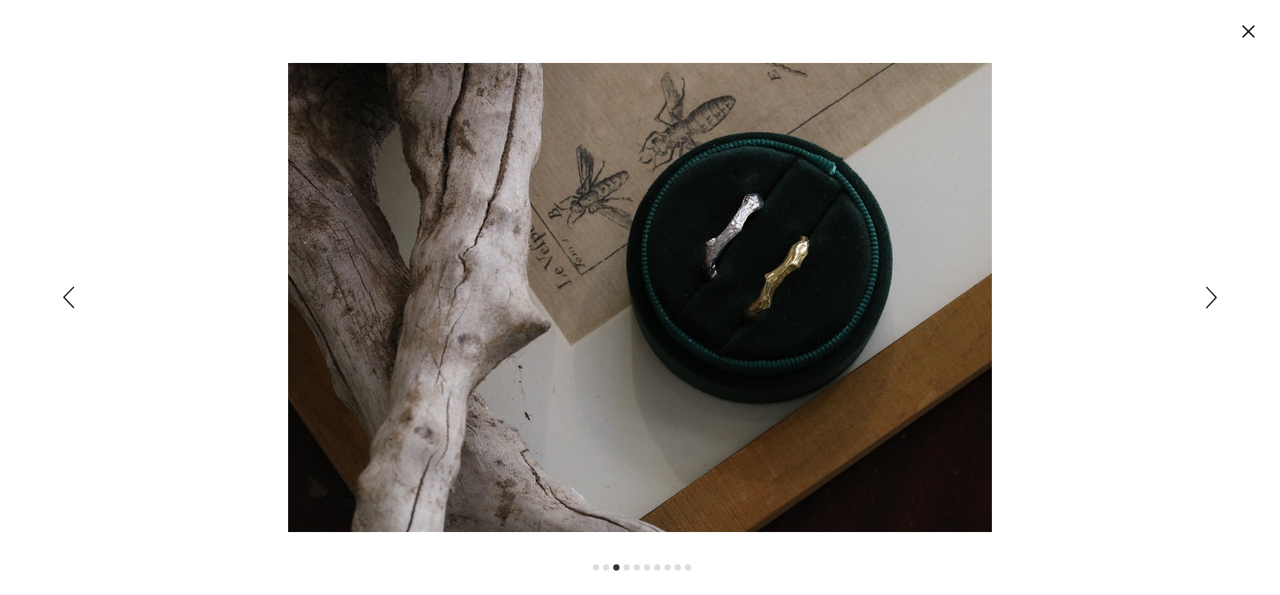
click at [1208, 297] on icon "Siguiente" at bounding box center [1211, 298] width 11 height 22
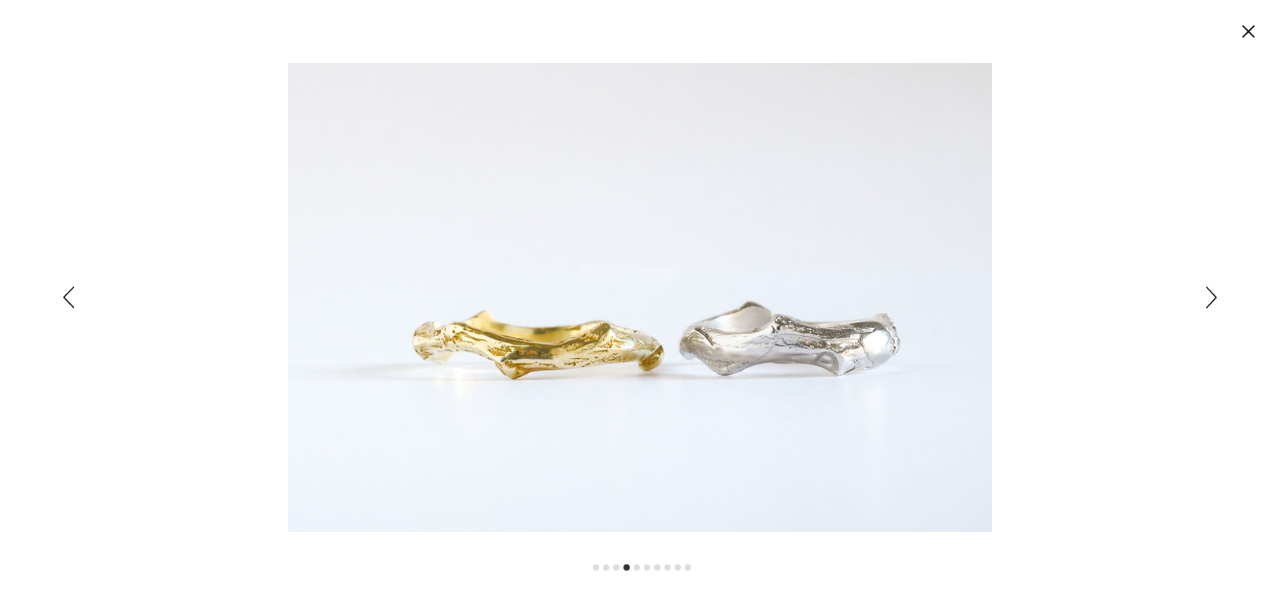
click at [1208, 297] on icon "Siguiente" at bounding box center [1211, 298] width 11 height 22
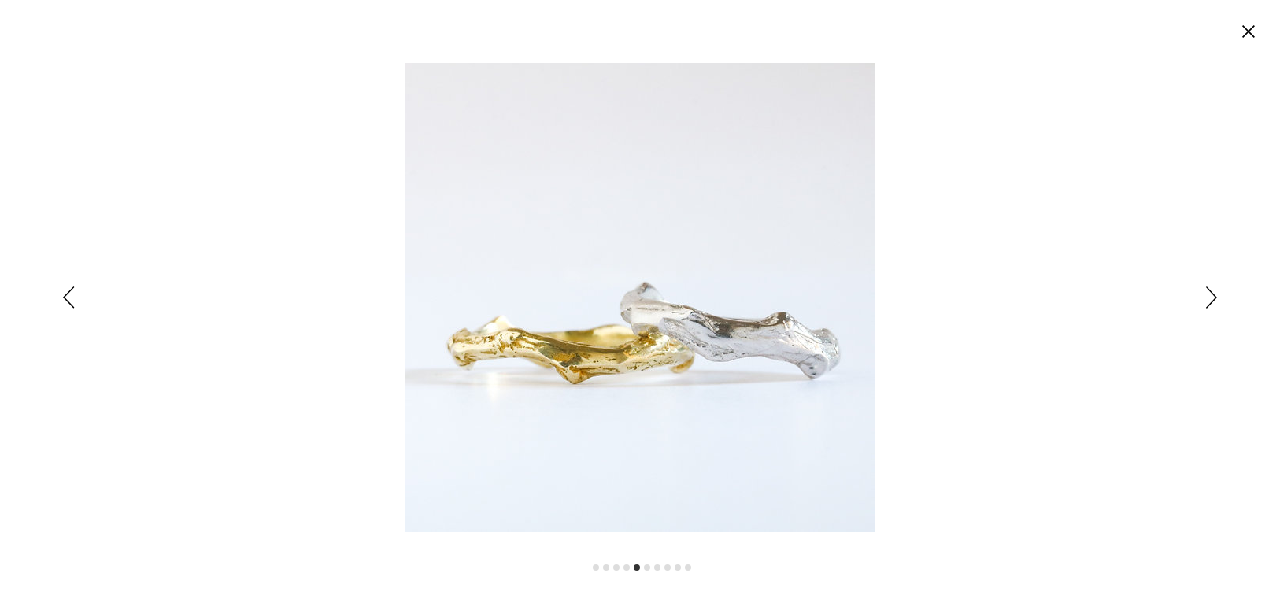
click at [1208, 297] on icon "Siguiente" at bounding box center [1211, 298] width 11 height 22
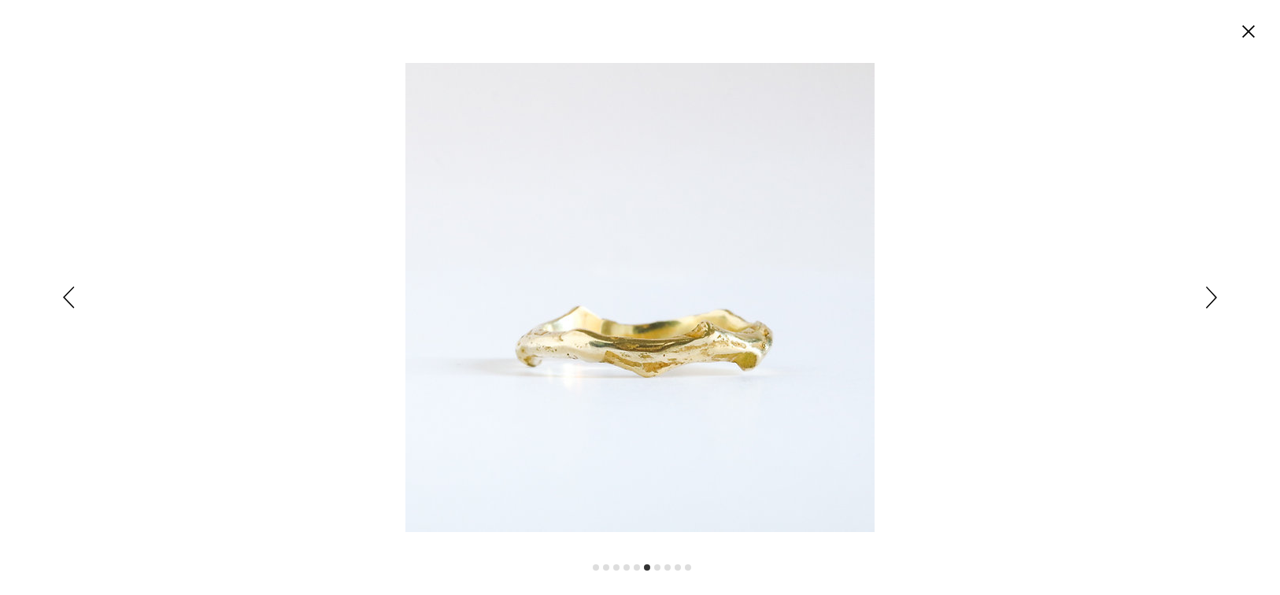
click at [1208, 297] on icon "Siguiente" at bounding box center [1211, 298] width 11 height 22
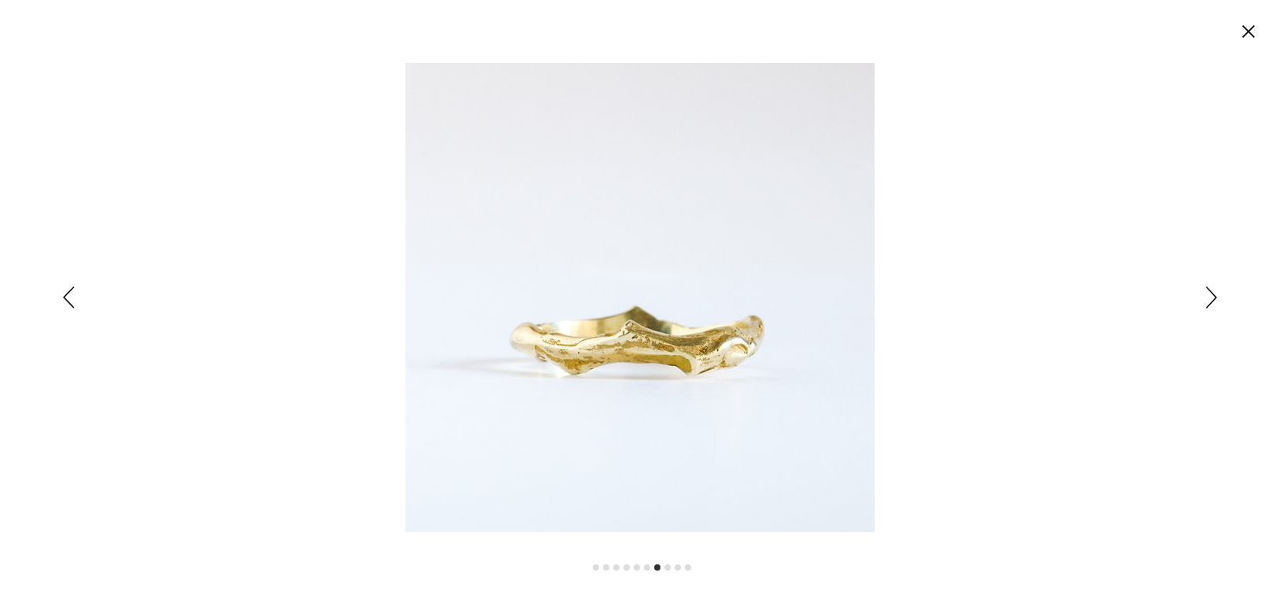
click at [1208, 297] on icon "Siguiente" at bounding box center [1211, 298] width 11 height 22
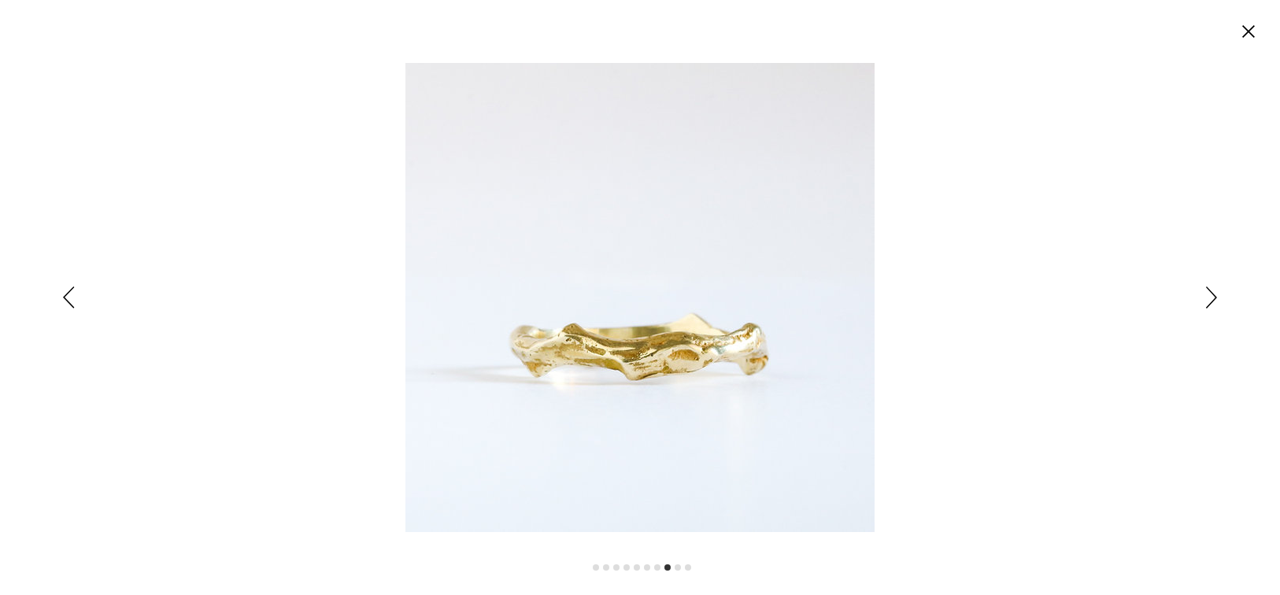
click at [1208, 297] on icon "Siguiente" at bounding box center [1211, 298] width 11 height 22
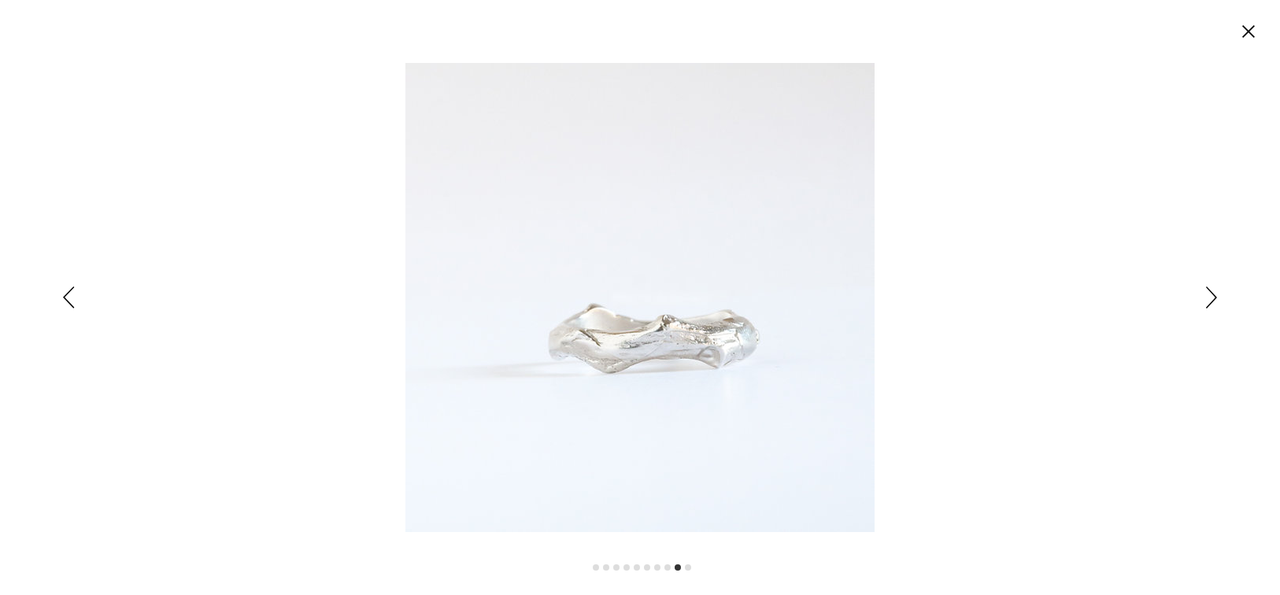
click at [1208, 297] on icon "Siguiente" at bounding box center [1211, 298] width 11 height 22
click at [1208, 297] on div "Expanded image viewer" at bounding box center [640, 297] width 1280 height 595
click at [1246, 31] on circle "Cerrar" at bounding box center [1248, 31] width 25 height 25
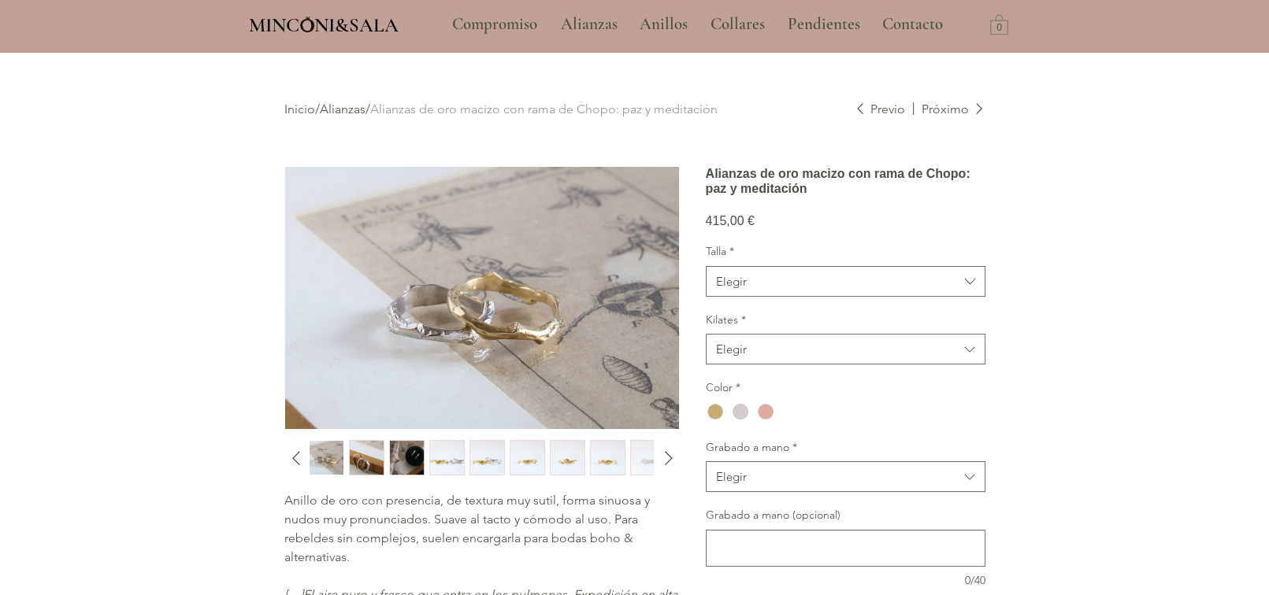
click at [544, 332] on img "main content" at bounding box center [482, 298] width 394 height 262
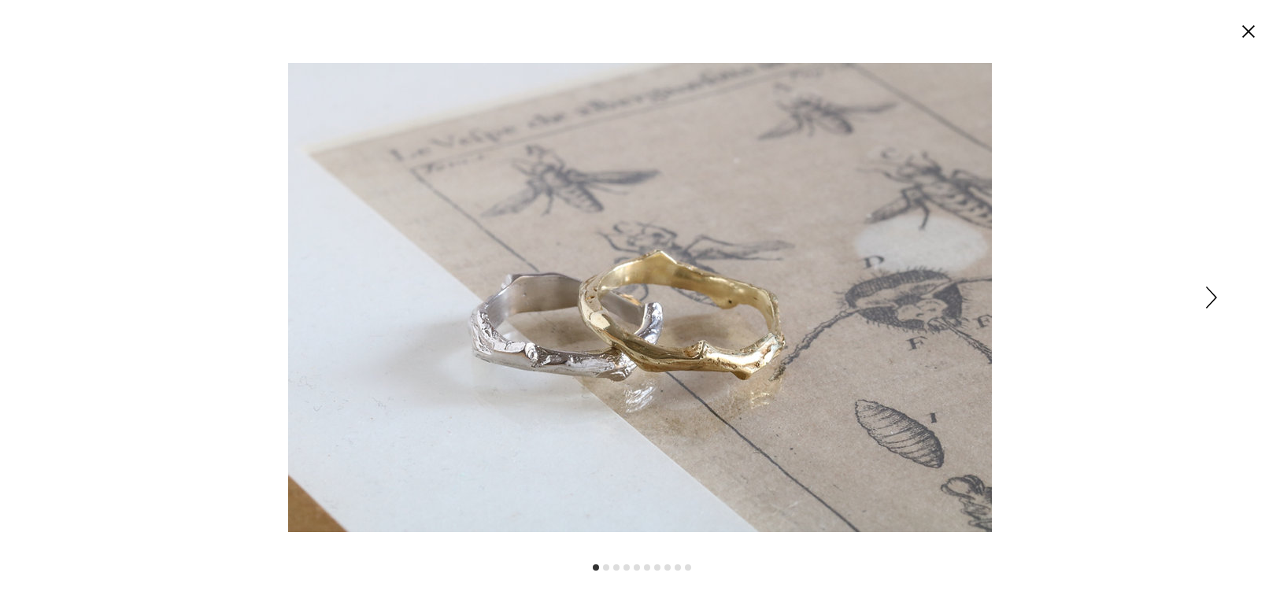
click at [1215, 302] on icon "Siguiente" at bounding box center [1211, 298] width 11 height 22
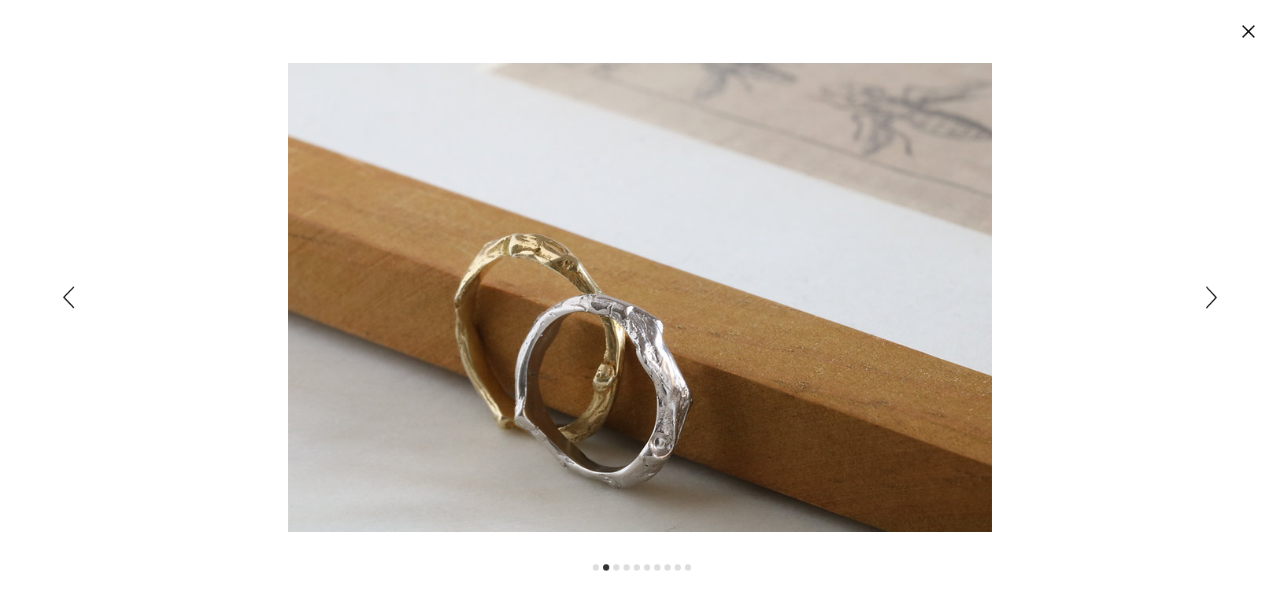
click at [1215, 302] on icon "Siguiente" at bounding box center [1211, 298] width 11 height 22
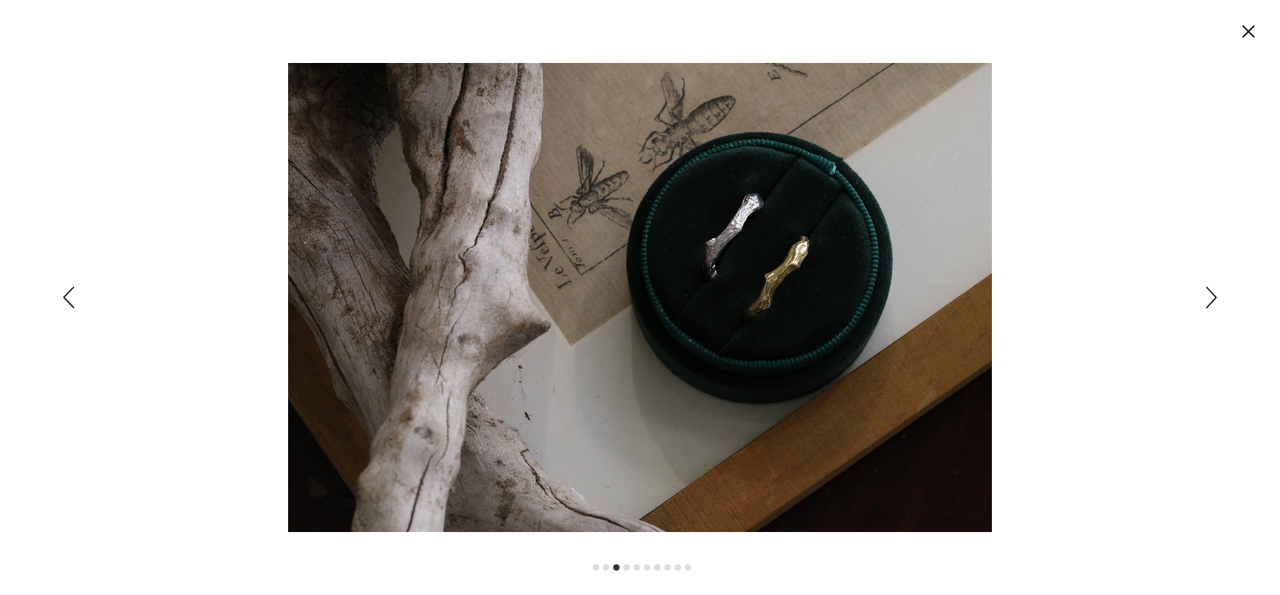
click at [1215, 302] on icon "Siguiente" at bounding box center [1211, 298] width 11 height 22
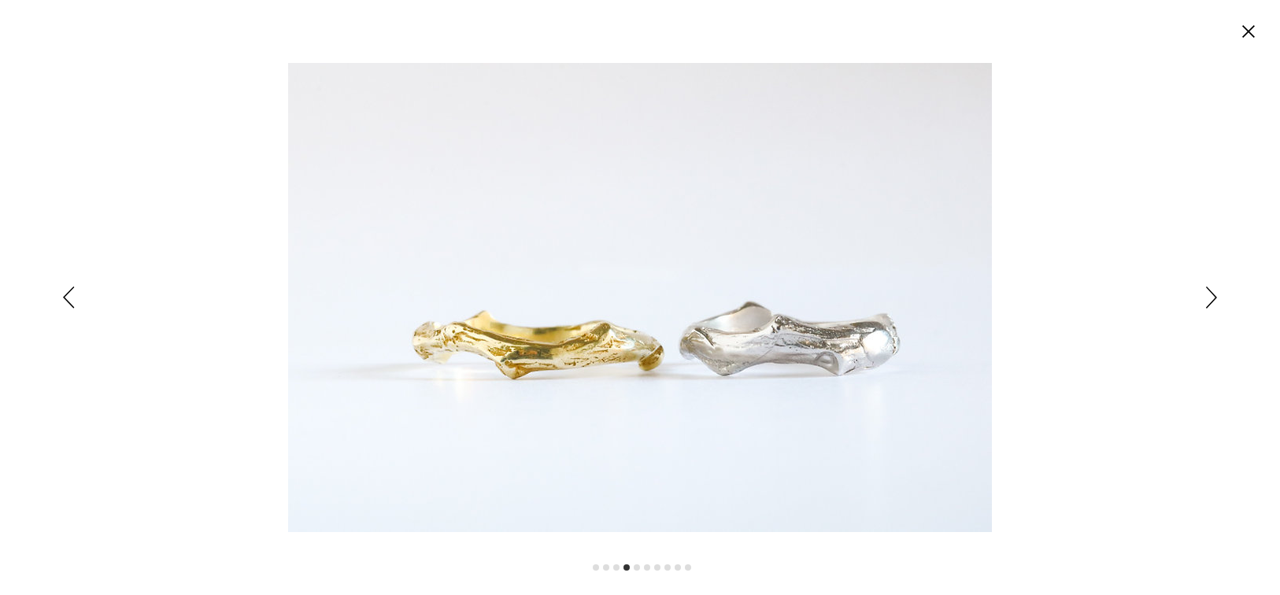
click at [61, 306] on div "Expanded image viewer" at bounding box center [640, 297] width 1280 height 595
click at [66, 298] on icon "Anterior" at bounding box center [69, 298] width 12 height 22
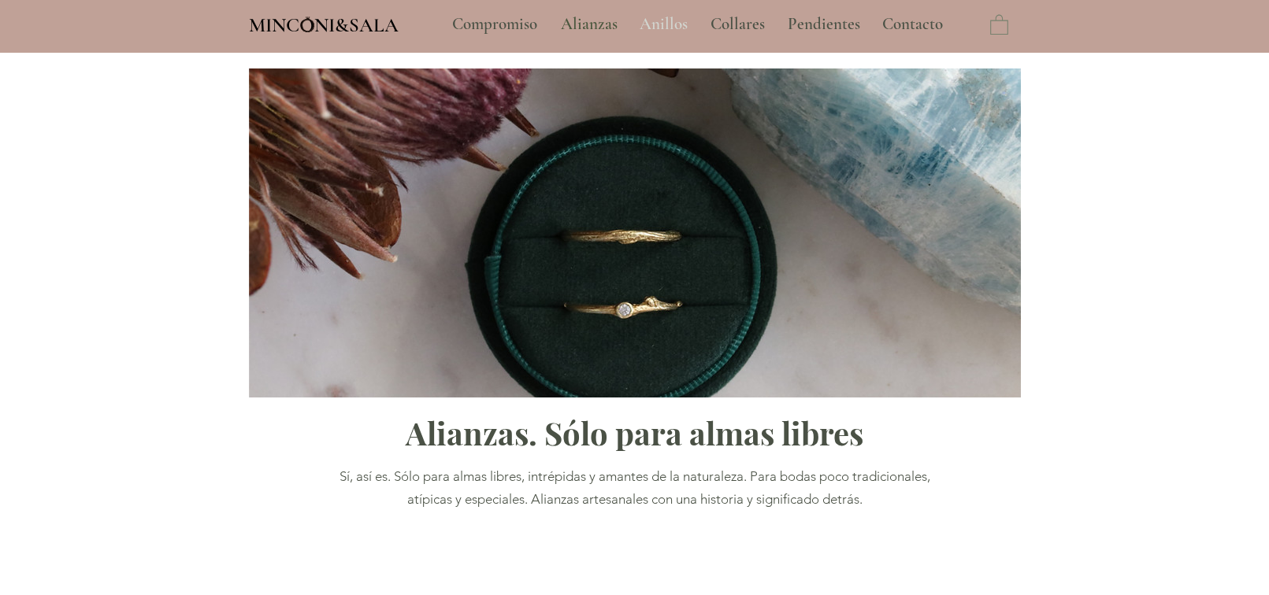
type input "**********"
select select "**********"
click at [678, 25] on p "Anillos" at bounding box center [664, 24] width 64 height 39
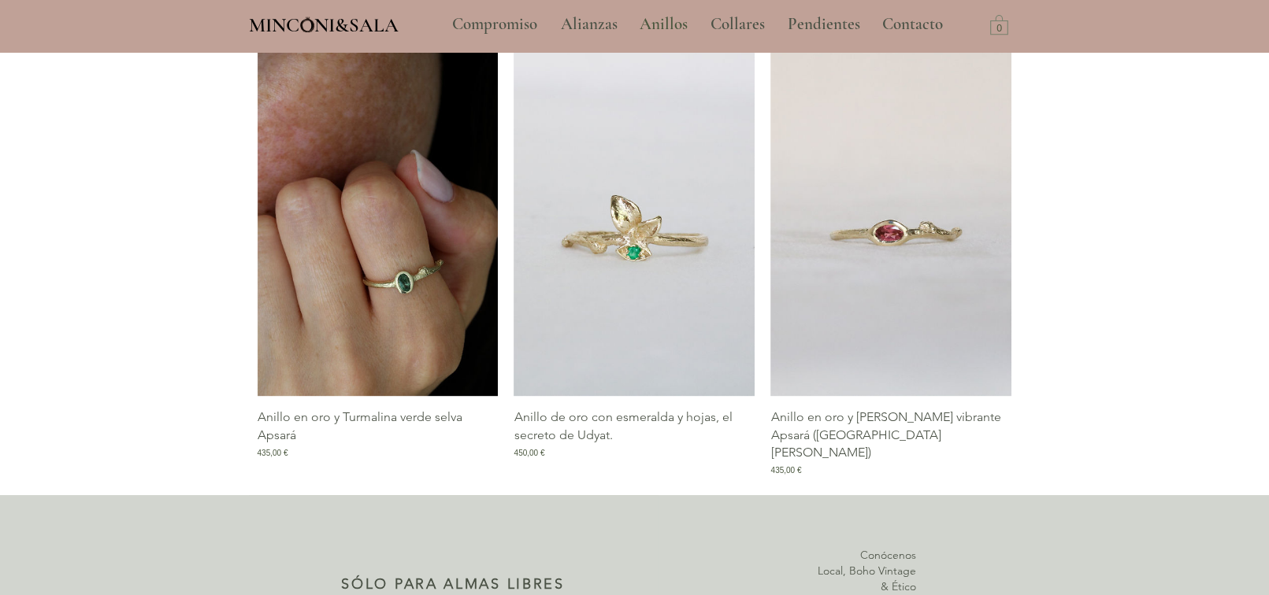
scroll to position [2047, 0]
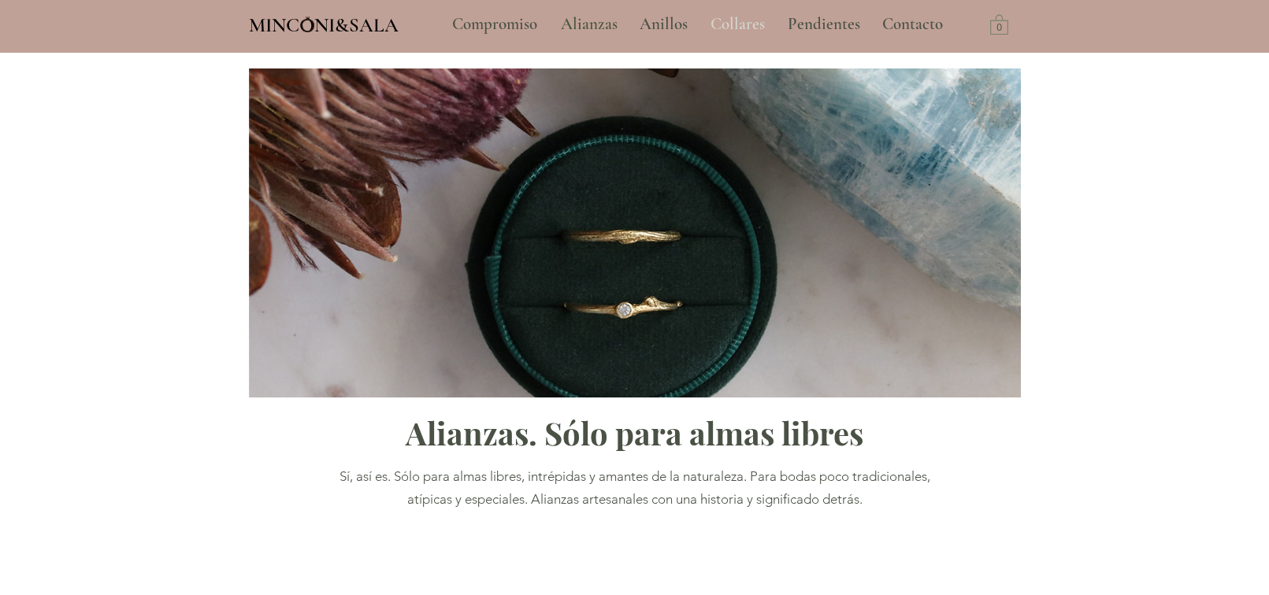
click at [739, 18] on p "Collares" at bounding box center [737, 24] width 70 height 39
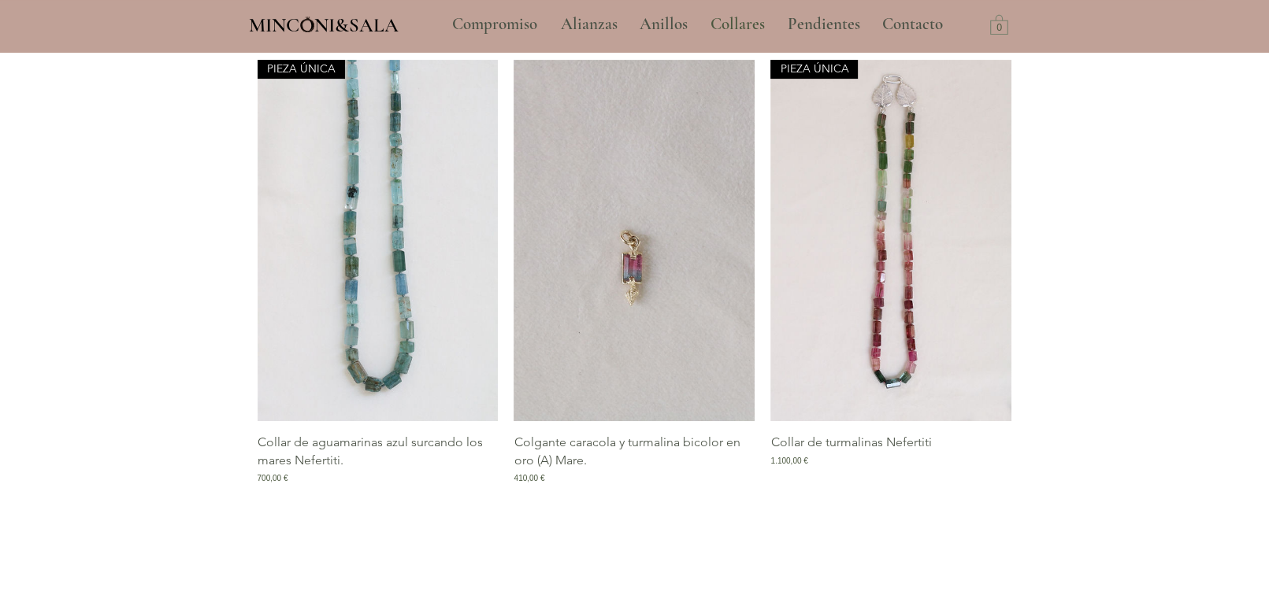
scroll to position [787, 0]
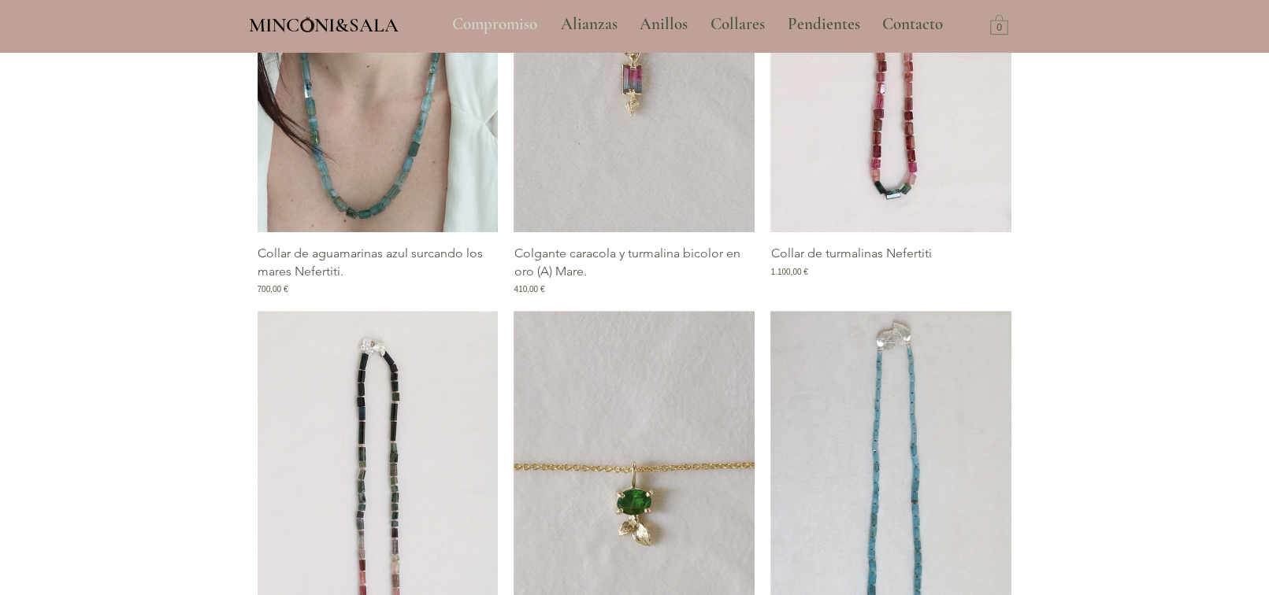
click at [520, 22] on p "Compromiso" at bounding box center [494, 24] width 101 height 39
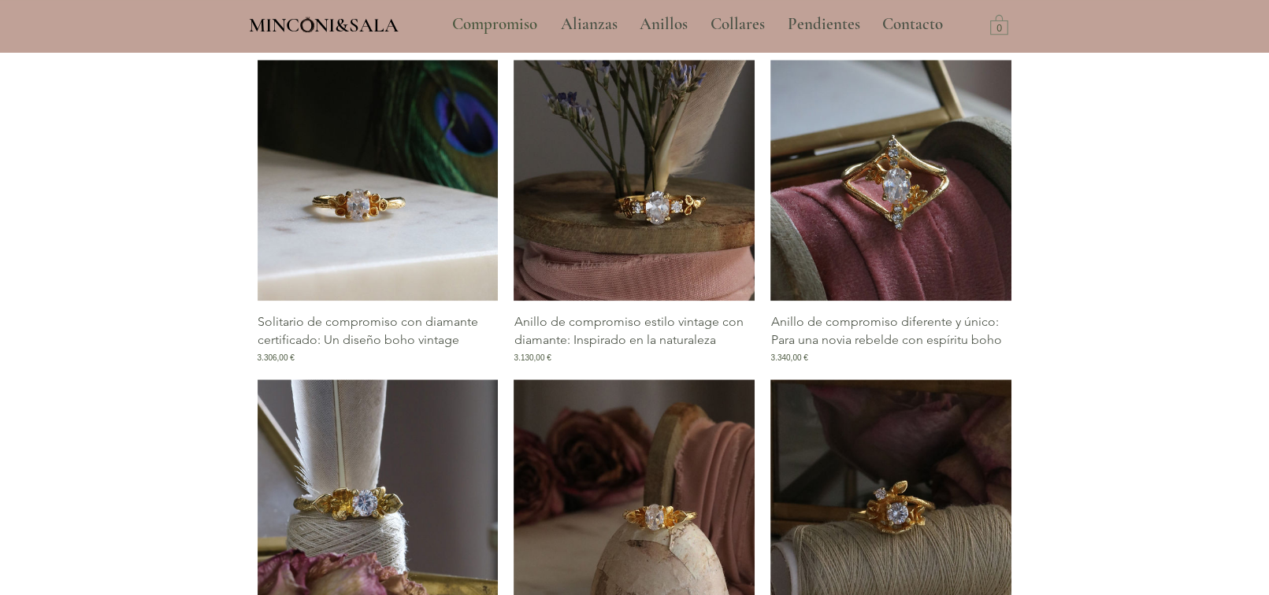
scroll to position [1890, 0]
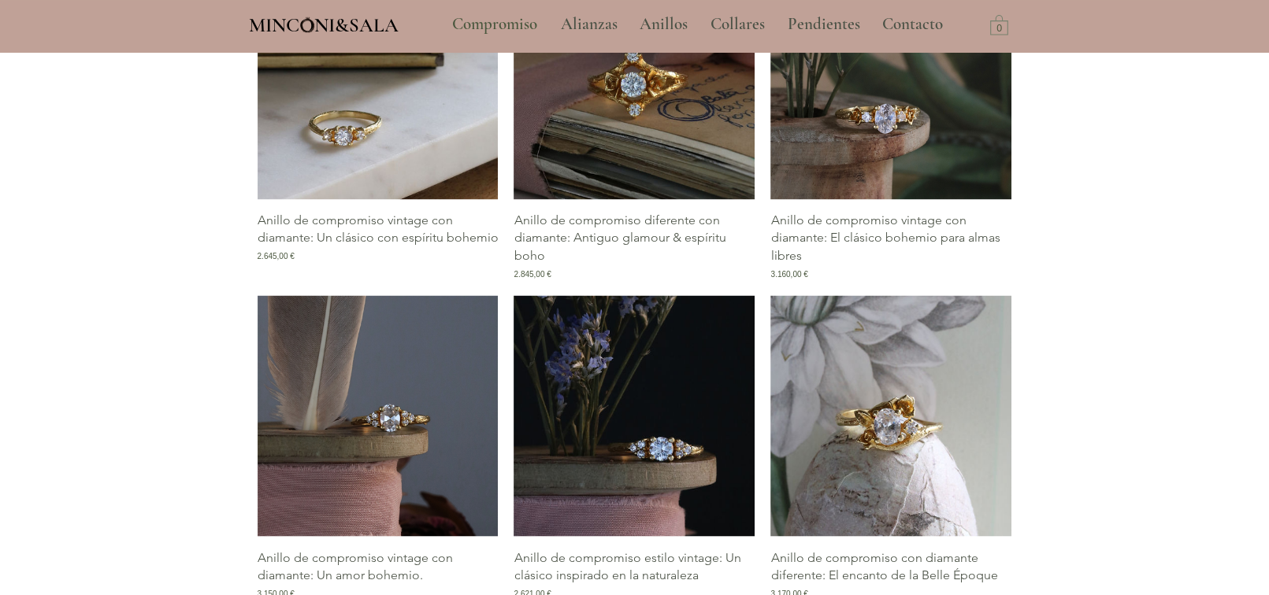
scroll to position [3071, 0]
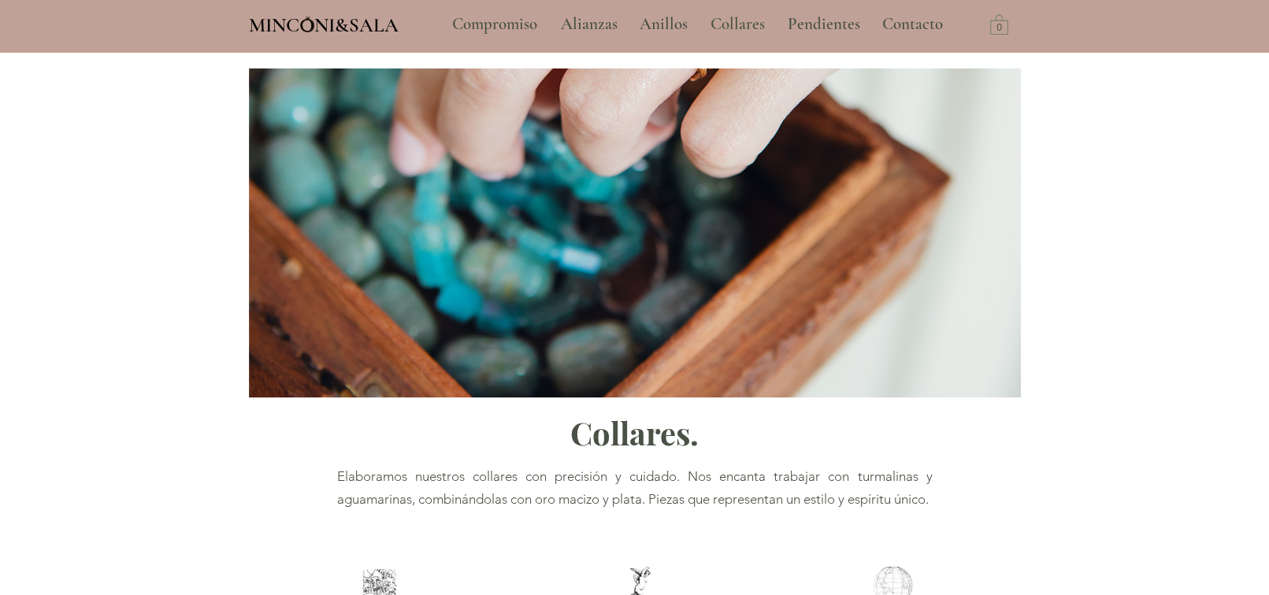
scroll to position [787, 0]
